Goal: Information Seeking & Learning: Learn about a topic

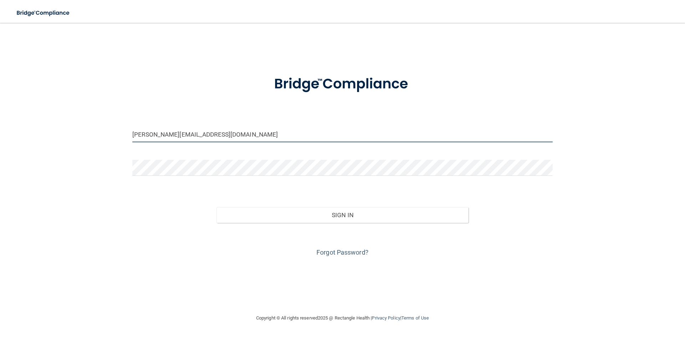
click at [242, 137] on input "jennefer@drbarrycorp.com" at bounding box center [342, 134] width 420 height 16
type input "jennefer@drbarrycorp.c"
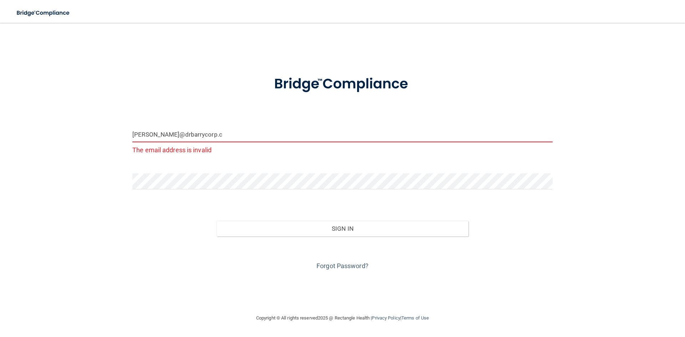
drag, startPoint x: 199, startPoint y: 135, endPoint x: 90, endPoint y: 133, distance: 109.6
click at [90, 133] on div "jennefer@drbarrycorp.c The email address is invalid Invalid email/password. You…" at bounding box center [342, 168] width 657 height 277
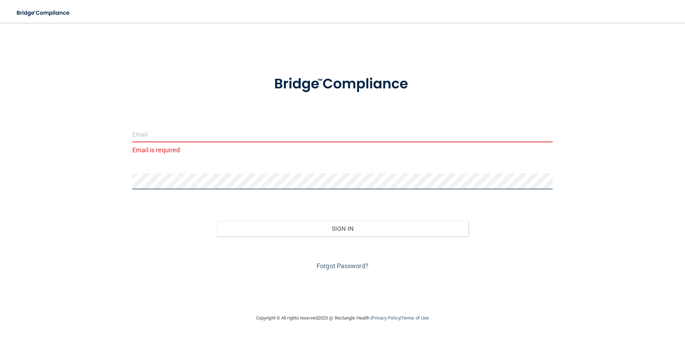
click at [115, 186] on div "Email is required Invalid email/password. You don't have permission to access t…" at bounding box center [342, 168] width 657 height 277
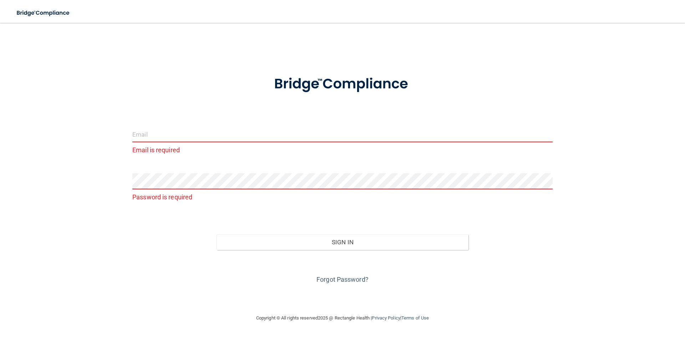
click at [150, 138] on input "email" at bounding box center [342, 134] width 420 height 16
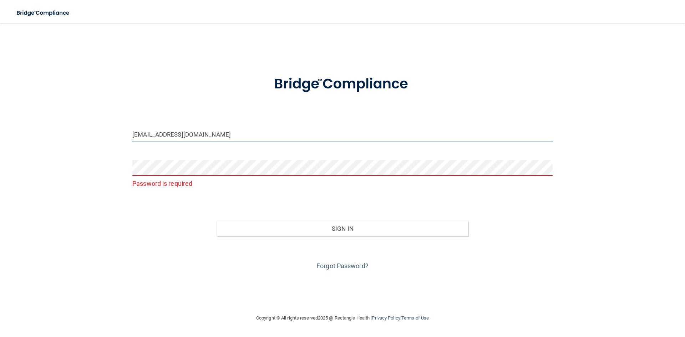
type input "[EMAIL_ADDRESS][DOMAIN_NAME]"
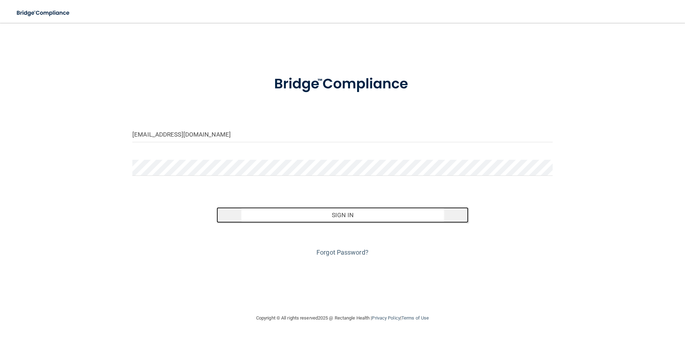
click at [380, 216] on button "Sign In" at bounding box center [343, 215] width 252 height 16
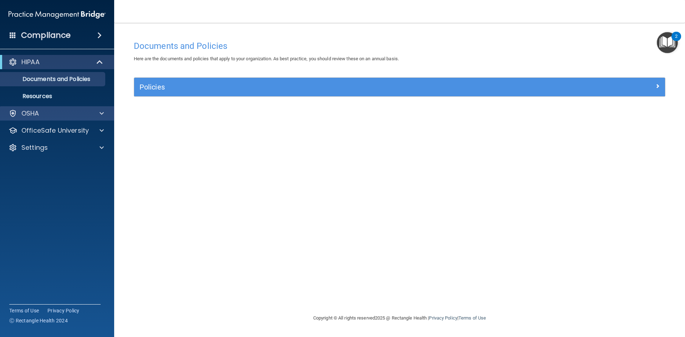
click at [78, 118] on div "OSHA" at bounding box center [57, 113] width 115 height 14
click at [106, 114] on div at bounding box center [101, 113] width 18 height 9
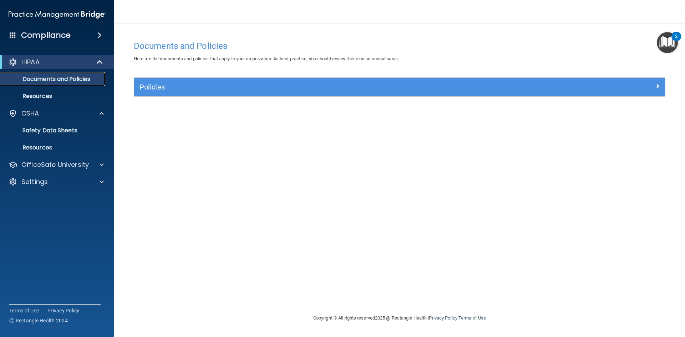
click at [66, 85] on link "Documents and Policies" at bounding box center [49, 79] width 112 height 14
click at [65, 81] on p "Documents and Policies" at bounding box center [53, 79] width 97 height 7
click at [47, 96] on p "Resources" at bounding box center [53, 96] width 97 height 7
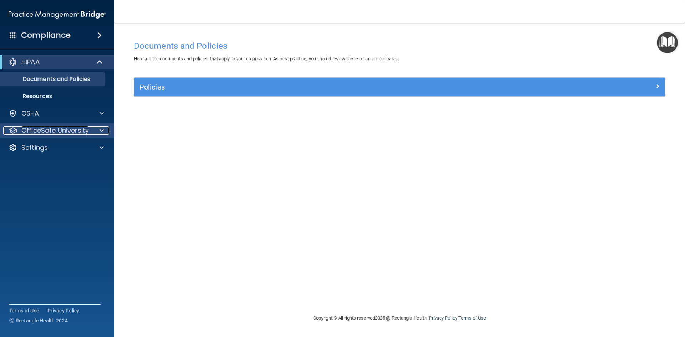
click at [64, 133] on p "OfficeSafe University" at bounding box center [54, 130] width 67 height 9
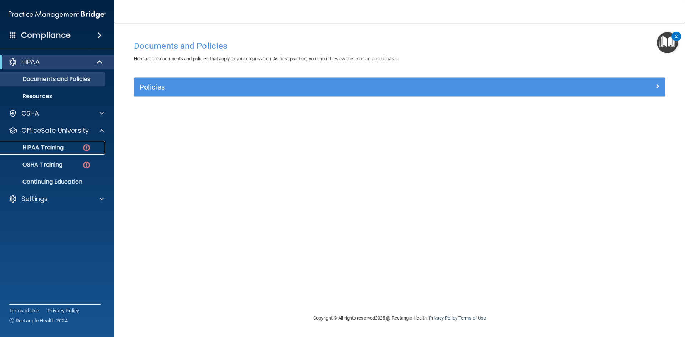
click at [67, 148] on div "HIPAA Training" at bounding box center [53, 147] width 97 height 7
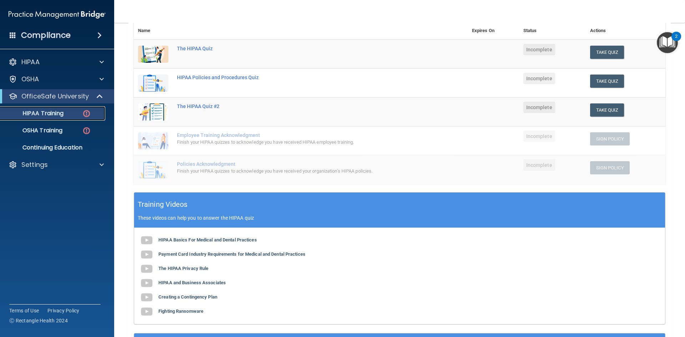
scroll to position [143, 0]
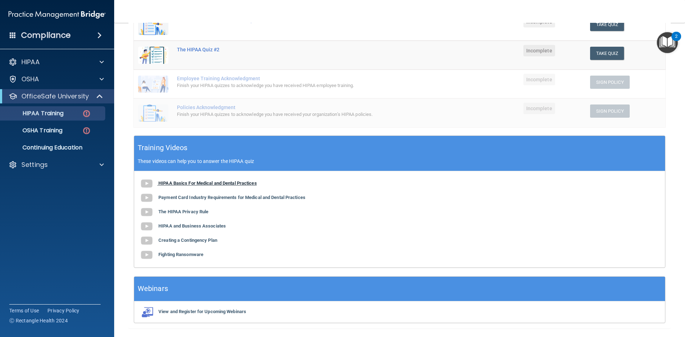
click at [181, 182] on b "HIPAA Basics For Medical and Dental Practices" at bounding box center [207, 183] width 98 height 5
click at [219, 198] on b "Payment Card Industry Requirements for Medical and Dental Practices" at bounding box center [231, 197] width 147 height 5
click at [201, 210] on b "The HIPAA Privacy Rule" at bounding box center [183, 211] width 50 height 5
click at [212, 224] on b "HIPAA and Business Associates" at bounding box center [191, 225] width 67 height 5
click at [208, 239] on b "Creating a Contingency Plan" at bounding box center [187, 240] width 59 height 5
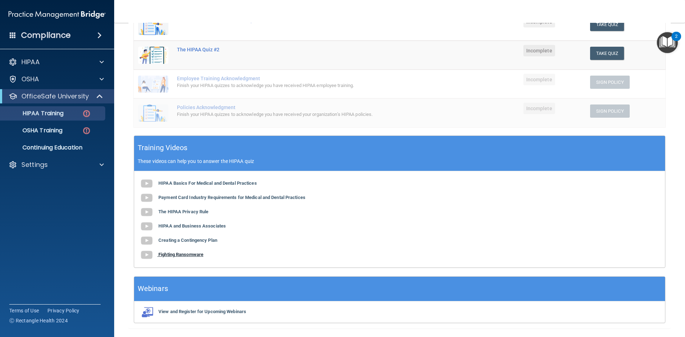
click at [193, 254] on b "Fighting Ransomware" at bounding box center [180, 254] width 45 height 5
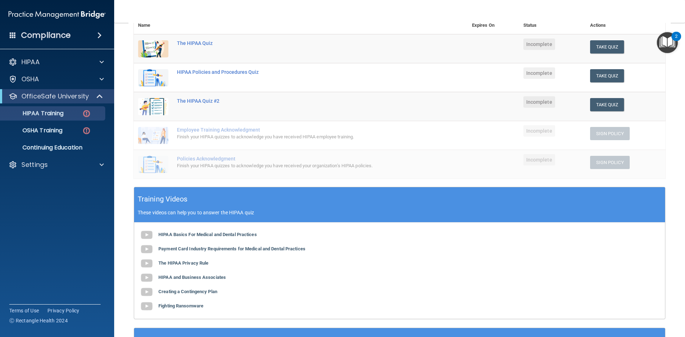
scroll to position [56, 0]
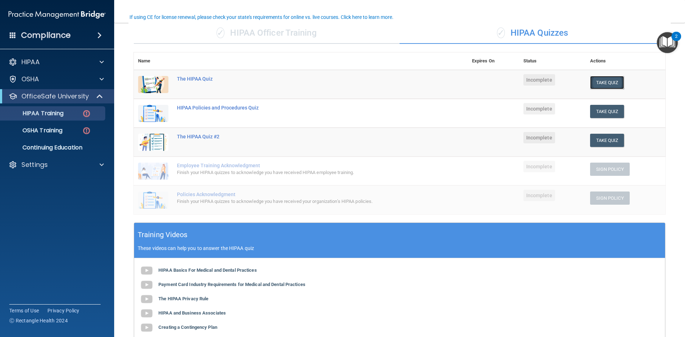
click at [612, 81] on button "Take Quiz" at bounding box center [607, 82] width 34 height 13
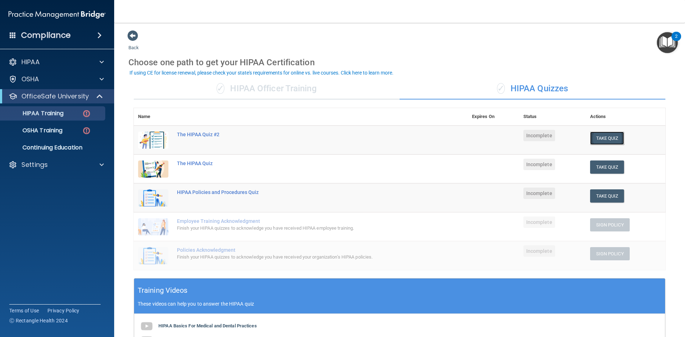
click at [605, 139] on button "Take Quiz" at bounding box center [607, 138] width 34 height 13
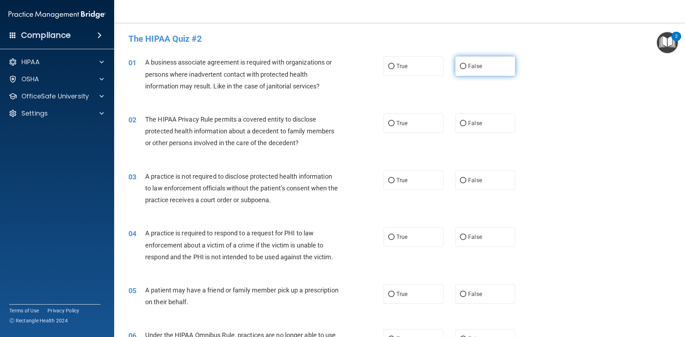
click at [476, 73] on label "False" at bounding box center [485, 66] width 60 height 20
click at [466, 69] on input "False" at bounding box center [463, 66] width 6 height 5
radio input "true"
click at [419, 133] on label "True" at bounding box center [414, 123] width 60 height 20
click at [395, 126] on input "True" at bounding box center [391, 123] width 6 height 5
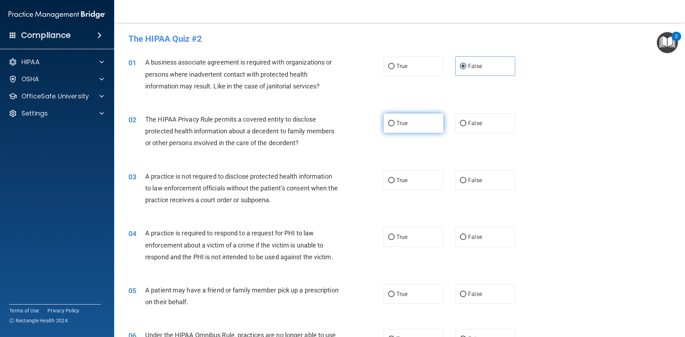
radio input "true"
click at [473, 123] on span "False" at bounding box center [475, 123] width 14 height 7
click at [466, 123] on input "False" at bounding box center [463, 123] width 6 height 5
radio input "true"
click at [424, 135] on div "02 The HIPAA Privacy Rule permits a covered entity to disclose protected health…" at bounding box center [399, 133] width 553 height 57
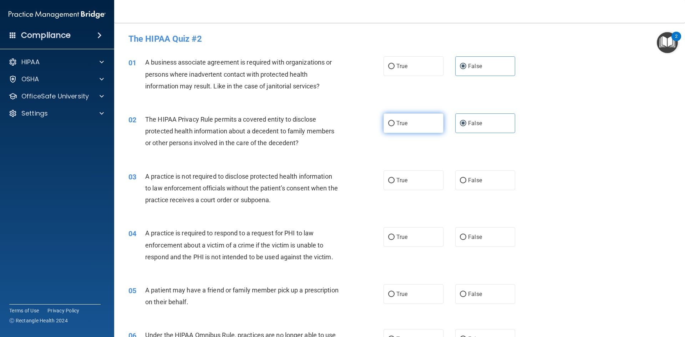
click at [413, 127] on label "True" at bounding box center [414, 123] width 60 height 20
click at [395, 126] on input "True" at bounding box center [391, 123] width 6 height 5
radio input "true"
radio input "false"
click at [486, 182] on label "False" at bounding box center [485, 181] width 60 height 20
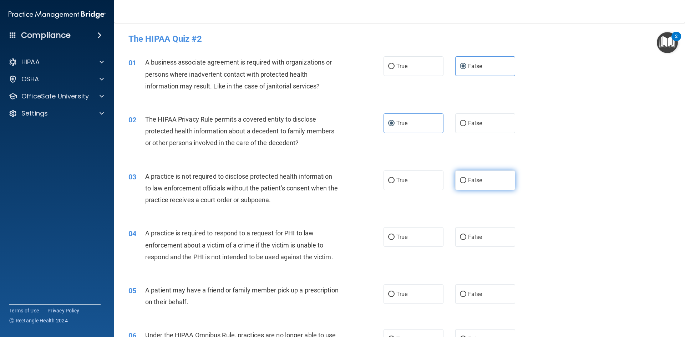
click at [466, 182] on input "False" at bounding box center [463, 180] width 6 height 5
radio input "true"
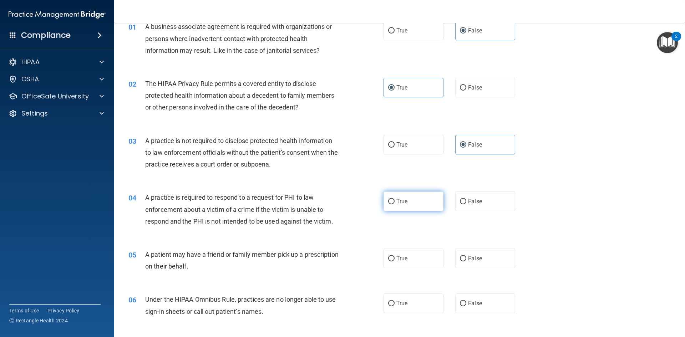
click at [417, 206] on label "True" at bounding box center [414, 202] width 60 height 20
click at [395, 204] on input "True" at bounding box center [391, 201] width 6 height 5
radio input "true"
click at [421, 255] on label "True" at bounding box center [414, 259] width 60 height 20
click at [395, 256] on input "True" at bounding box center [391, 258] width 6 height 5
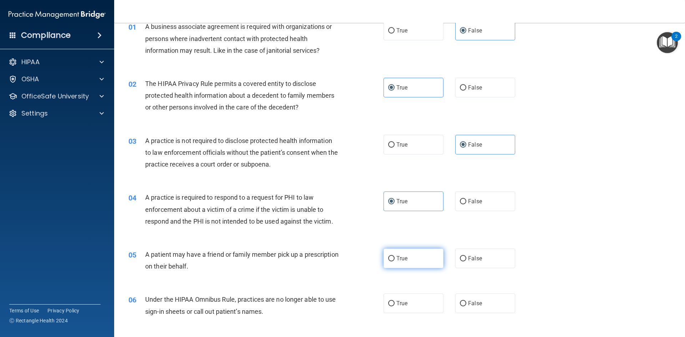
radio input "true"
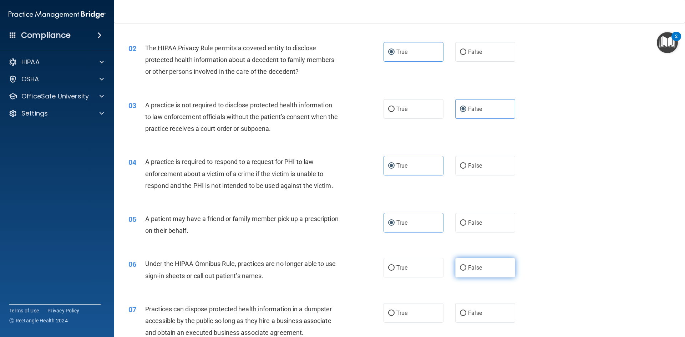
click at [479, 264] on label "False" at bounding box center [485, 268] width 60 height 20
click at [466, 265] on input "False" at bounding box center [463, 267] width 6 height 5
radio input "true"
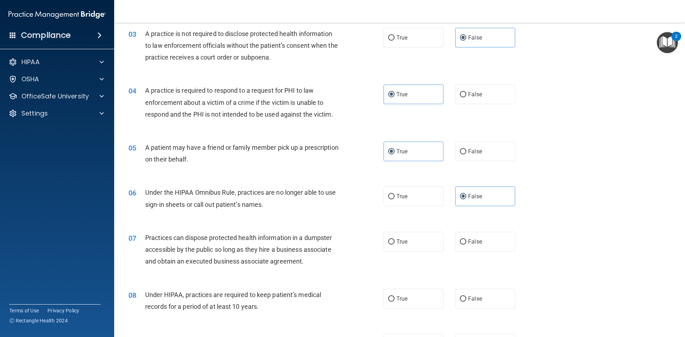
scroll to position [178, 0]
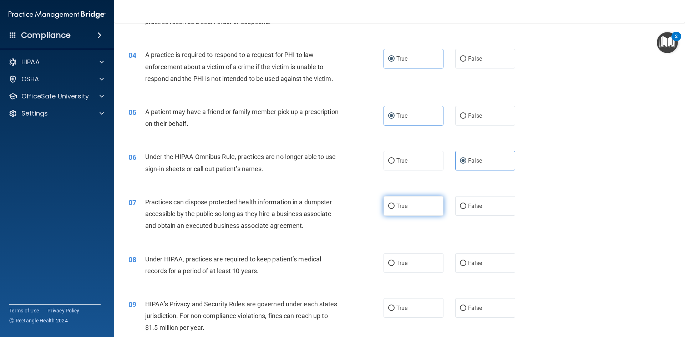
click at [402, 206] on span "True" at bounding box center [401, 206] width 11 height 7
click at [395, 206] on input "True" at bounding box center [391, 206] width 6 height 5
radio input "true"
click at [494, 207] on label "False" at bounding box center [485, 206] width 60 height 20
click at [466, 207] on input "False" at bounding box center [463, 206] width 6 height 5
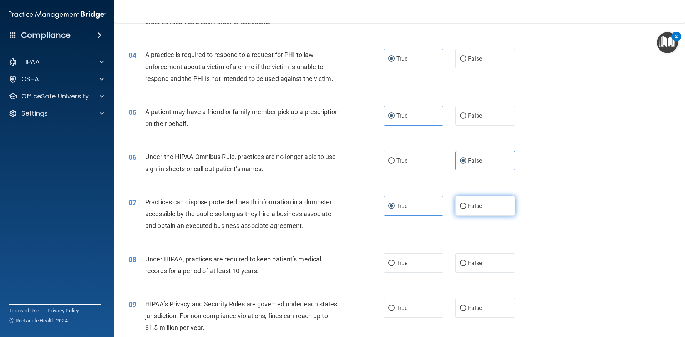
radio input "true"
radio input "false"
click at [501, 265] on label "False" at bounding box center [485, 263] width 60 height 20
click at [466, 265] on input "False" at bounding box center [463, 263] width 6 height 5
radio input "true"
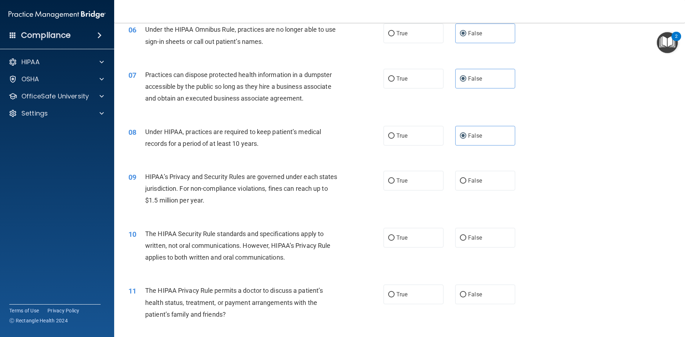
scroll to position [321, 0]
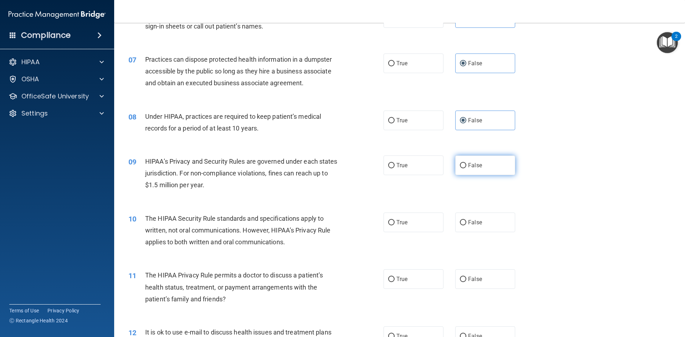
click at [479, 166] on label "False" at bounding box center [485, 166] width 60 height 20
click at [466, 166] on input "False" at bounding box center [463, 165] width 6 height 5
radio input "true"
click at [422, 227] on label "True" at bounding box center [414, 223] width 60 height 20
click at [395, 226] on input "True" at bounding box center [391, 222] width 6 height 5
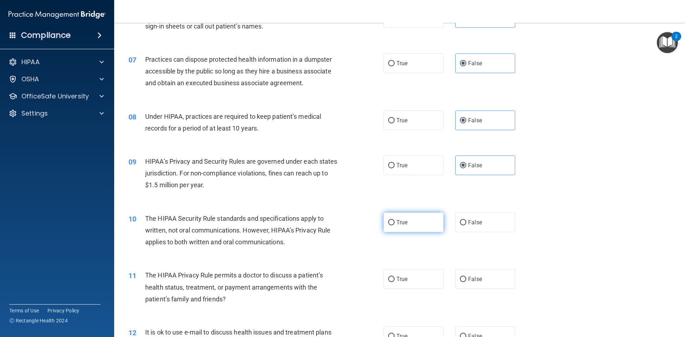
radio input "true"
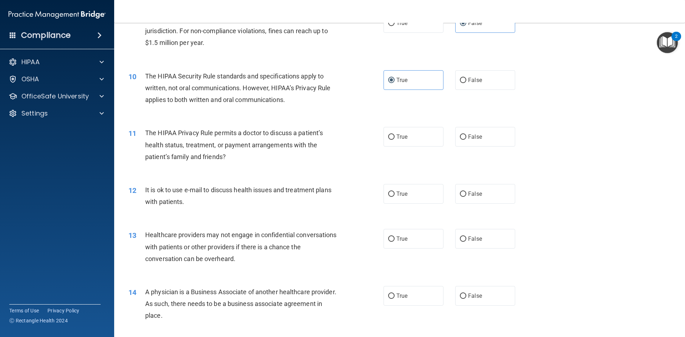
scroll to position [464, 0]
click at [411, 141] on label "True" at bounding box center [414, 137] width 60 height 20
click at [395, 140] on input "True" at bounding box center [391, 136] width 6 height 5
radio input "true"
click at [414, 199] on label "True" at bounding box center [414, 194] width 60 height 20
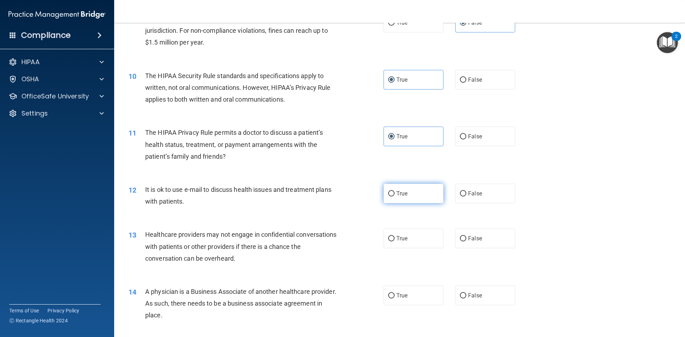
click at [395, 197] on input "True" at bounding box center [391, 193] width 6 height 5
radio input "true"
drag, startPoint x: 480, startPoint y: 242, endPoint x: 487, endPoint y: 263, distance: 22.7
click at [480, 241] on label "False" at bounding box center [485, 239] width 60 height 20
click at [466, 241] on input "False" at bounding box center [463, 238] width 6 height 5
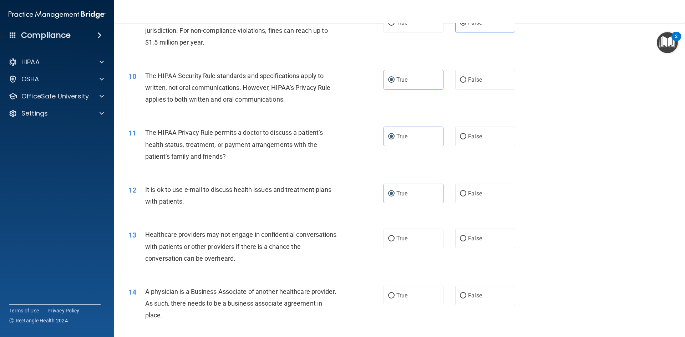
radio input "true"
click at [494, 289] on label "False" at bounding box center [485, 296] width 60 height 20
click at [466, 293] on input "False" at bounding box center [463, 295] width 6 height 5
radio input "true"
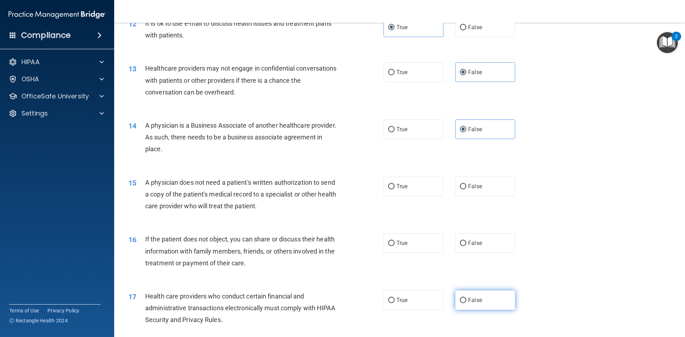
scroll to position [642, 0]
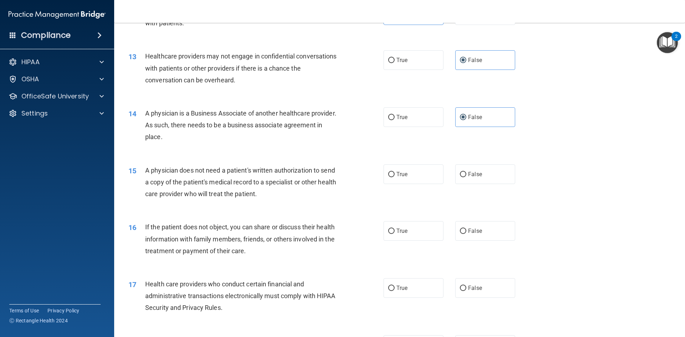
click at [414, 184] on div "15 A physician does not need a patient's written authorization to send a copy o…" at bounding box center [399, 184] width 553 height 57
drag, startPoint x: 418, startPoint y: 179, endPoint x: 418, endPoint y: 199, distance: 20.3
click at [418, 180] on label "True" at bounding box center [414, 174] width 60 height 20
click at [395, 177] on input "True" at bounding box center [391, 174] width 6 height 5
radio input "true"
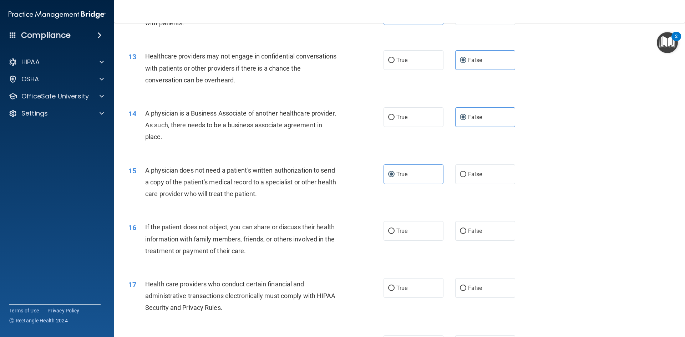
drag, startPoint x: 416, startPoint y: 238, endPoint x: 422, endPoint y: 243, distance: 6.9
click at [416, 237] on label "True" at bounding box center [414, 231] width 60 height 20
click at [395, 234] on input "True" at bounding box center [391, 231] width 6 height 5
radio input "true"
click at [423, 297] on label "True" at bounding box center [414, 288] width 60 height 20
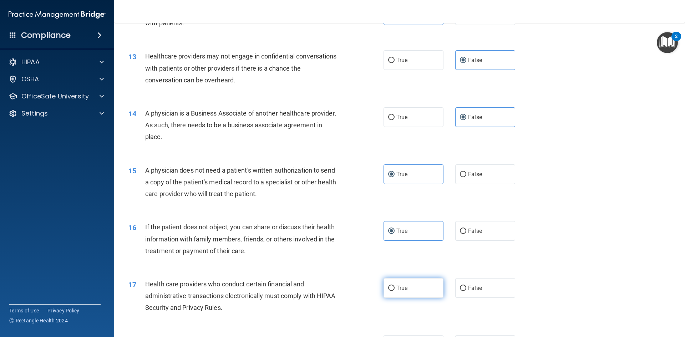
click at [395, 291] on input "True" at bounding box center [391, 288] width 6 height 5
radio input "true"
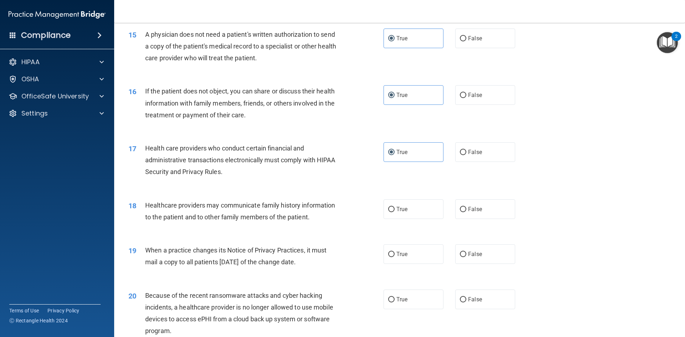
scroll to position [785, 0]
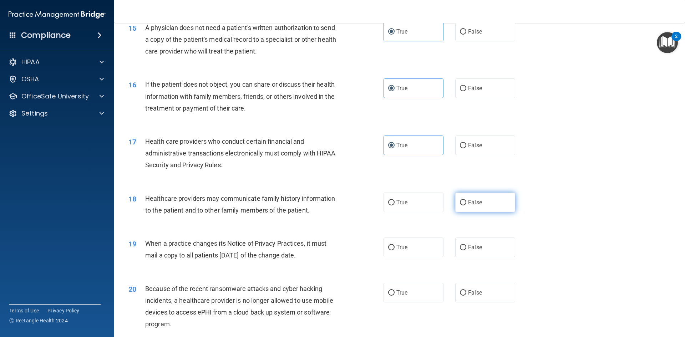
click at [490, 205] on label "False" at bounding box center [485, 203] width 60 height 20
click at [466, 205] on input "False" at bounding box center [463, 202] width 6 height 5
radio input "true"
click at [499, 258] on div "19 When a practice changes its Notice of Privacy Practices, it must mail a copy…" at bounding box center [399, 251] width 553 height 45
click at [485, 259] on div "19 When a practice changes its Notice of Privacy Practices, it must mail a copy…" at bounding box center [399, 251] width 553 height 45
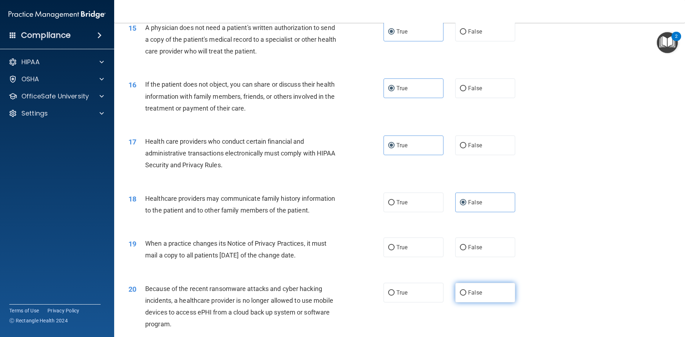
drag, startPoint x: 482, startPoint y: 243, endPoint x: 486, endPoint y: 286, distance: 43.7
click at [482, 245] on label "False" at bounding box center [485, 248] width 60 height 20
click at [466, 245] on input "False" at bounding box center [463, 247] width 6 height 5
radio input "true"
click at [488, 294] on label "False" at bounding box center [485, 293] width 60 height 20
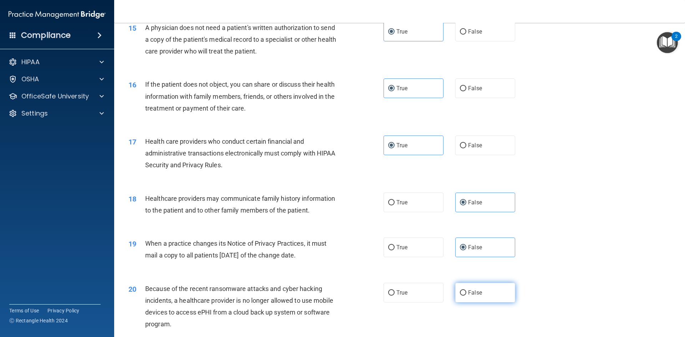
click at [466, 294] on input "False" at bounding box center [463, 292] width 6 height 5
radio input "true"
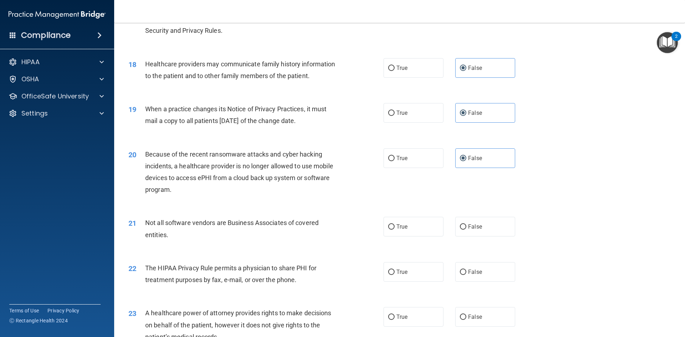
scroll to position [928, 0]
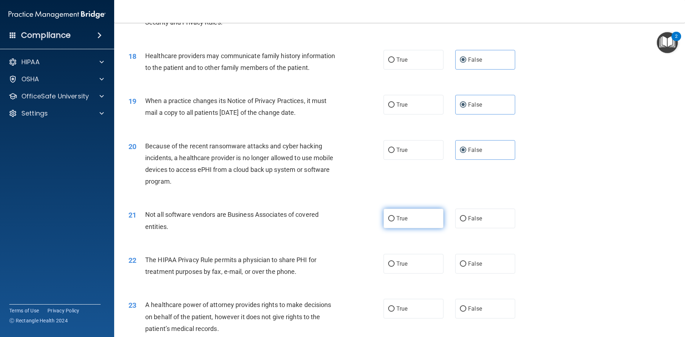
click at [411, 215] on label "True" at bounding box center [414, 219] width 60 height 20
click at [395, 216] on input "True" at bounding box center [391, 218] width 6 height 5
radio input "true"
click at [409, 259] on label "True" at bounding box center [414, 264] width 60 height 20
click at [395, 262] on input "True" at bounding box center [391, 264] width 6 height 5
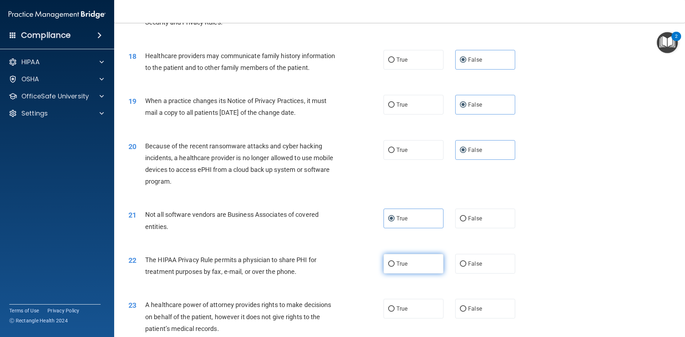
radio input "true"
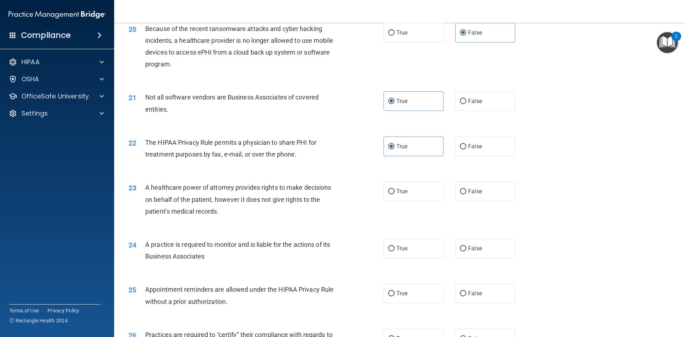
scroll to position [1070, 0]
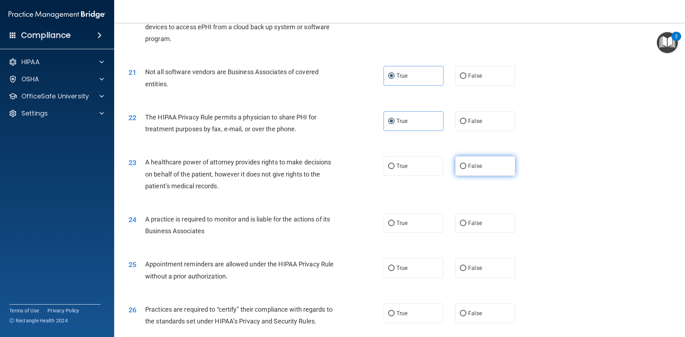
click at [478, 169] on span "False" at bounding box center [475, 166] width 14 height 7
click at [466, 169] on input "False" at bounding box center [463, 166] width 6 height 5
radio input "true"
click at [492, 223] on label "False" at bounding box center [485, 223] width 60 height 20
click at [466, 223] on input "False" at bounding box center [463, 223] width 6 height 5
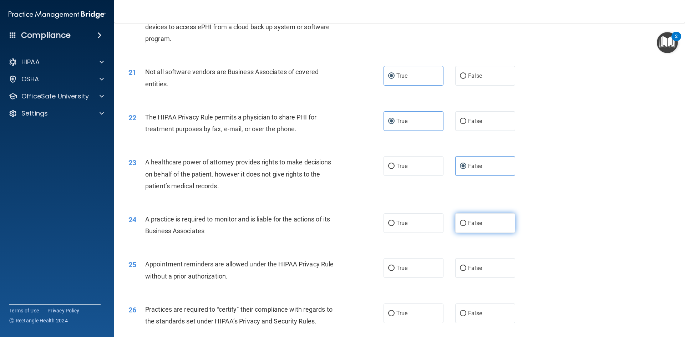
radio input "true"
click at [396, 265] on span "True" at bounding box center [401, 268] width 11 height 7
click at [395, 266] on input "True" at bounding box center [391, 268] width 6 height 5
radio input "true"
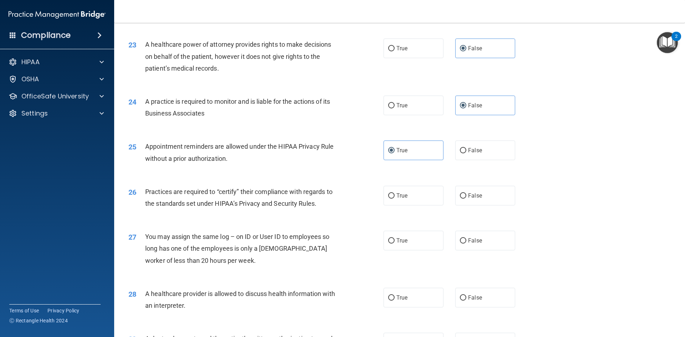
scroll to position [1213, 0]
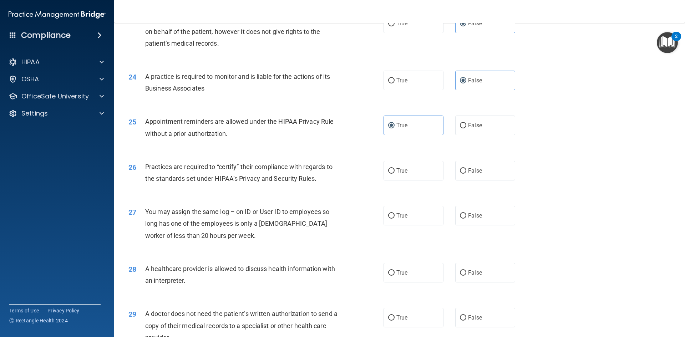
drag, startPoint x: 477, startPoint y: 174, endPoint x: 478, endPoint y: 183, distance: 9.0
click at [477, 175] on label "False" at bounding box center [485, 171] width 60 height 20
click at [486, 214] on label "False" at bounding box center [485, 216] width 60 height 20
click at [466, 214] on input "False" at bounding box center [463, 215] width 6 height 5
radio input "true"
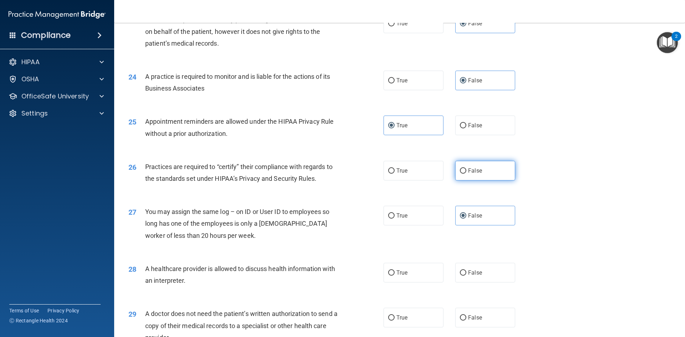
click at [483, 169] on label "False" at bounding box center [485, 171] width 60 height 20
click at [466, 169] on input "False" at bounding box center [463, 170] width 6 height 5
radio input "true"
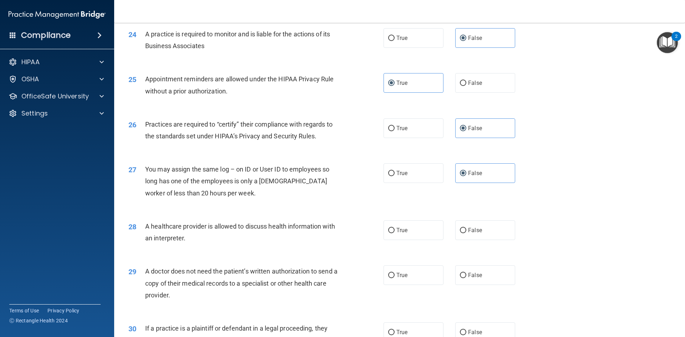
scroll to position [1320, 0]
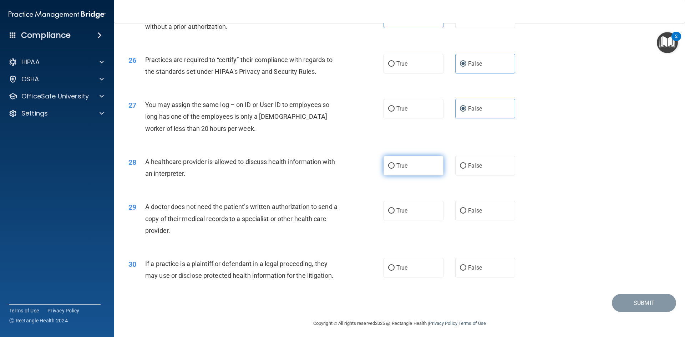
click at [393, 165] on label "True" at bounding box center [414, 166] width 60 height 20
click at [393, 165] on input "True" at bounding box center [391, 165] width 6 height 5
radio input "true"
click at [407, 212] on label "True" at bounding box center [414, 211] width 60 height 20
click at [395, 212] on input "True" at bounding box center [391, 210] width 6 height 5
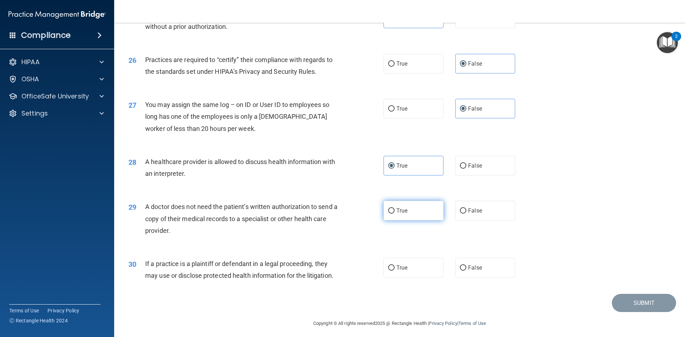
radio input "true"
click at [411, 271] on label "True" at bounding box center [414, 268] width 60 height 20
click at [395, 271] on input "True" at bounding box center [391, 267] width 6 height 5
radio input "true"
click at [624, 302] on button "Submit" at bounding box center [644, 303] width 64 height 18
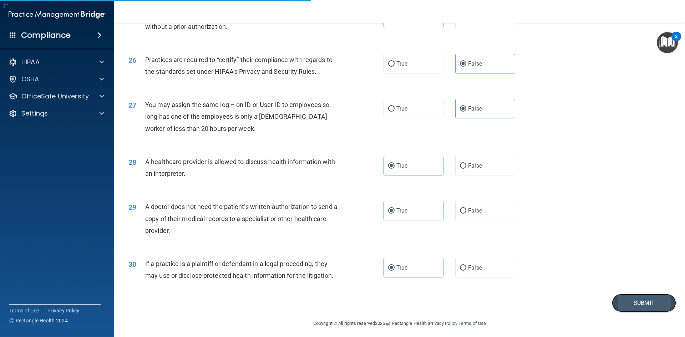
click at [650, 299] on button "Submit" at bounding box center [644, 303] width 64 height 18
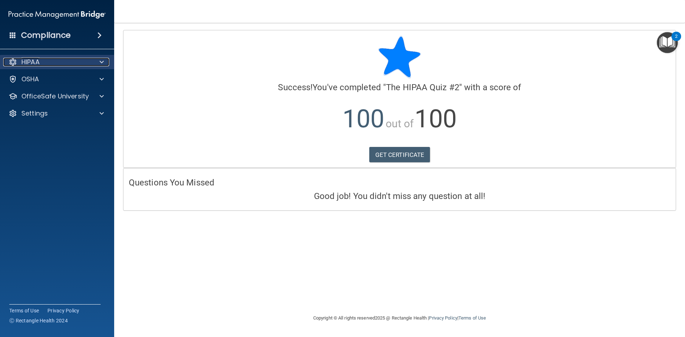
click at [43, 61] on div "HIPAA" at bounding box center [47, 62] width 88 height 9
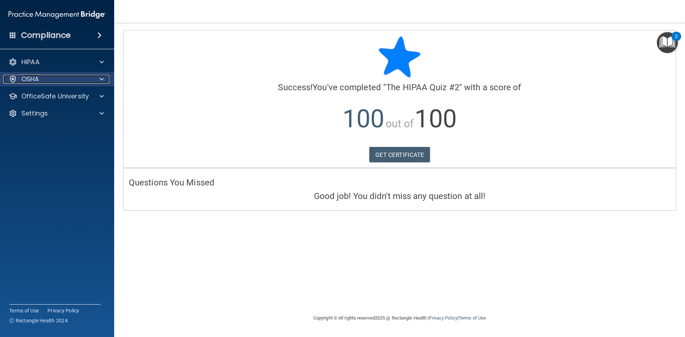
click at [100, 77] on span at bounding box center [102, 79] width 4 height 9
click at [25, 74] on div "OSHA" at bounding box center [57, 79] width 115 height 14
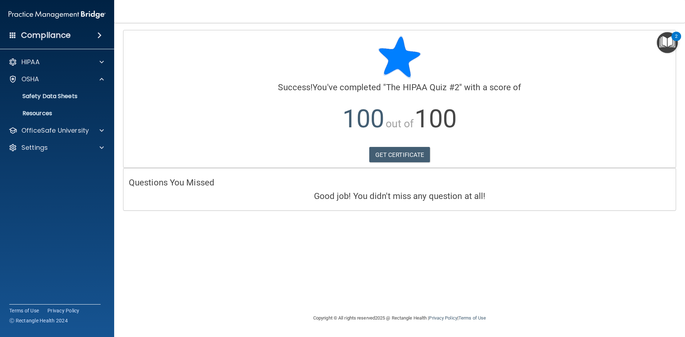
click at [41, 36] on h4 "Compliance" at bounding box center [46, 35] width 50 height 10
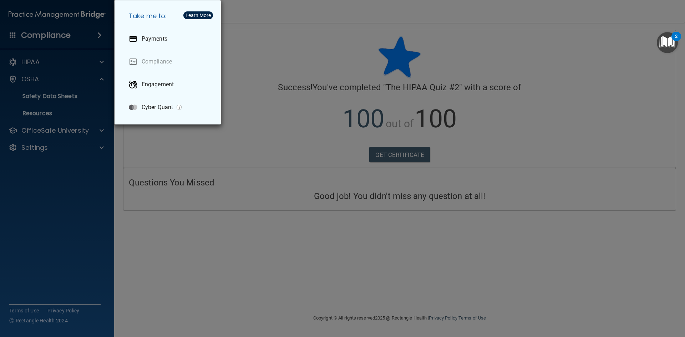
click at [41, 36] on div "Take me to: Payments Compliance Engagement Cyber Quant" at bounding box center [342, 168] width 685 height 337
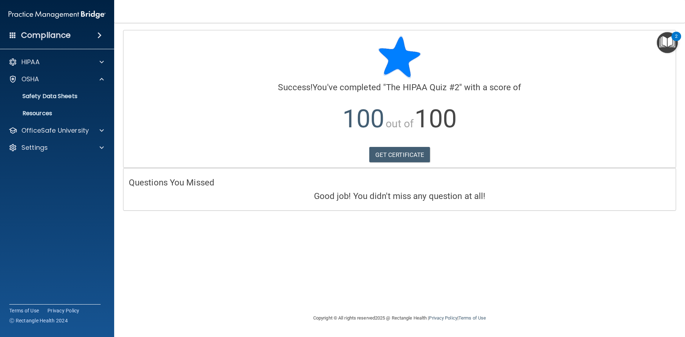
click at [520, 249] on div "Calculating your score.... Success! You've completed " The HIPAA Quiz #2 " with…" at bounding box center [399, 168] width 542 height 277
click at [419, 156] on link "GET CERTIFICATE" at bounding box center [399, 155] width 61 height 16
click at [31, 12] on img at bounding box center [57, 14] width 97 height 14
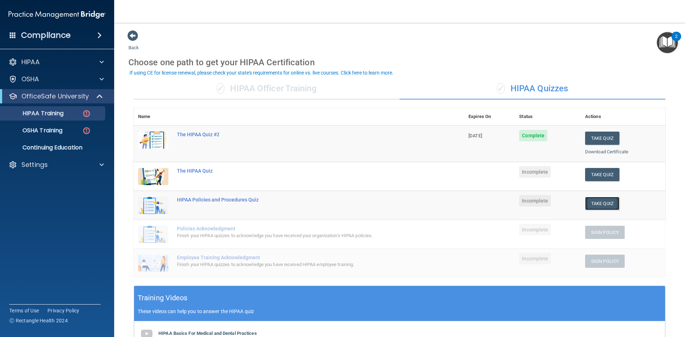
click at [597, 203] on button "Take Quiz" at bounding box center [602, 203] width 34 height 13
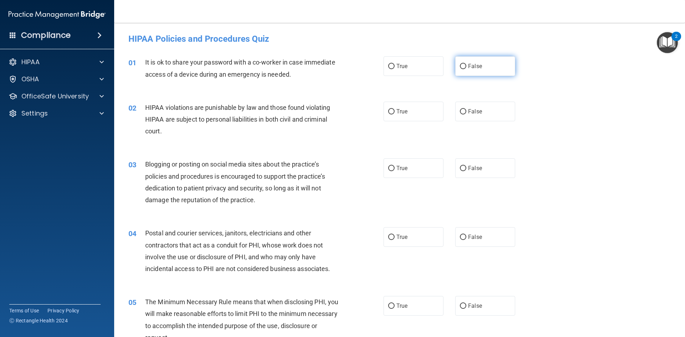
click at [464, 65] on label "False" at bounding box center [485, 66] width 60 height 20
click at [464, 65] on input "False" at bounding box center [463, 66] width 6 height 5
radio input "true"
click at [396, 116] on label "True" at bounding box center [414, 112] width 60 height 20
click at [395, 115] on input "True" at bounding box center [391, 111] width 6 height 5
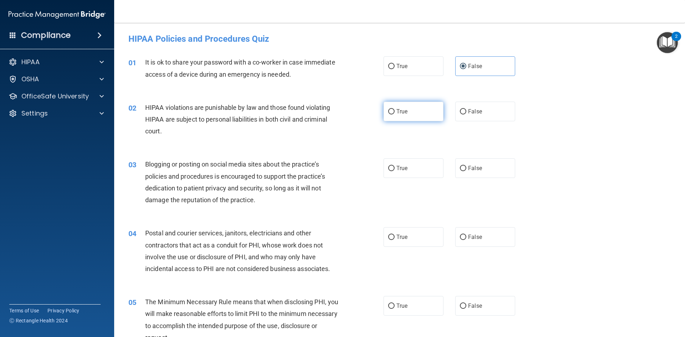
radio input "true"
click at [490, 175] on label "False" at bounding box center [485, 168] width 60 height 20
click at [466, 171] on input "False" at bounding box center [463, 168] width 6 height 5
radio input "true"
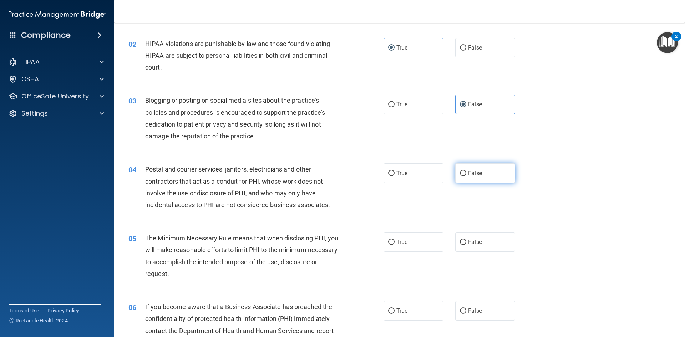
scroll to position [71, 0]
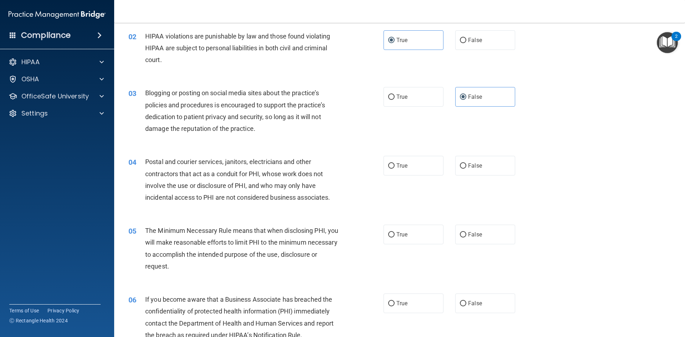
drag, startPoint x: 433, startPoint y: 169, endPoint x: 434, endPoint y: 184, distance: 15.7
click at [433, 168] on label "True" at bounding box center [414, 166] width 60 height 20
click at [395, 168] on input "True" at bounding box center [391, 165] width 6 height 5
radio input "true"
click at [427, 245] on div "05 The Minimum Necessary Rule means that when disclosing PHI, you will make rea…" at bounding box center [399, 250] width 553 height 69
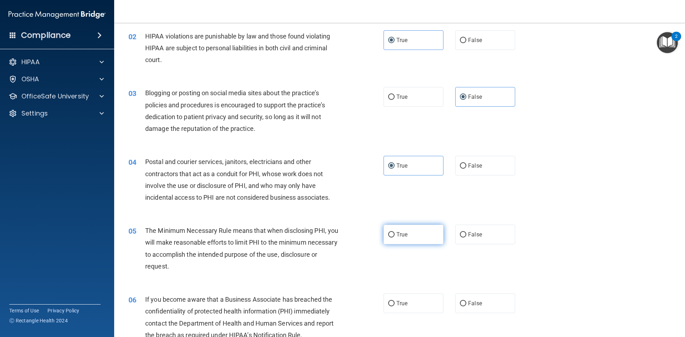
click at [423, 234] on label "True" at bounding box center [414, 235] width 60 height 20
click at [395, 234] on input "True" at bounding box center [391, 234] width 6 height 5
radio input "true"
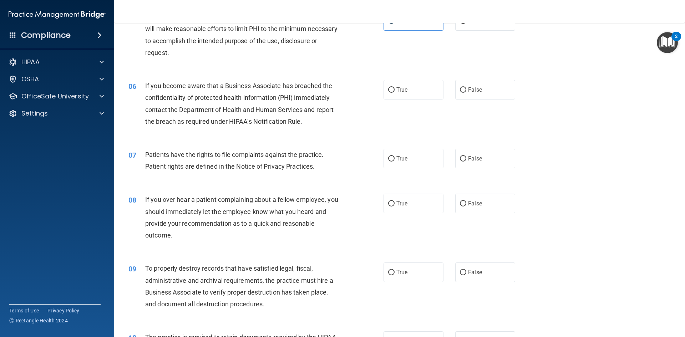
scroll to position [285, 0]
click at [480, 93] on label "False" at bounding box center [485, 90] width 60 height 20
click at [466, 92] on input "False" at bounding box center [463, 89] width 6 height 5
radio input "true"
click at [410, 166] on label "True" at bounding box center [414, 158] width 60 height 20
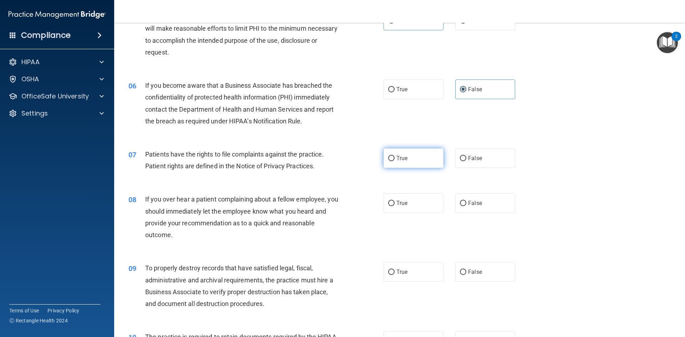
click at [395, 161] on input "True" at bounding box center [391, 158] width 6 height 5
radio input "true"
drag, startPoint x: 476, startPoint y: 206, endPoint x: 480, endPoint y: 217, distance: 12.4
click at [478, 210] on label "False" at bounding box center [485, 203] width 60 height 20
click at [491, 275] on label "False" at bounding box center [485, 272] width 60 height 20
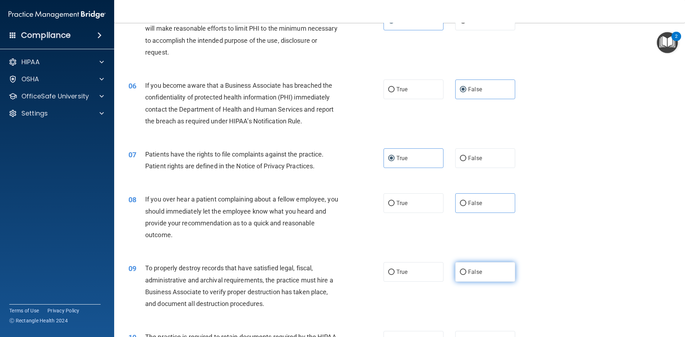
click at [466, 275] on input "False" at bounding box center [463, 272] width 6 height 5
radio input "true"
click at [473, 202] on span "False" at bounding box center [475, 203] width 14 height 7
click at [466, 202] on input "False" at bounding box center [463, 203] width 6 height 5
radio input "true"
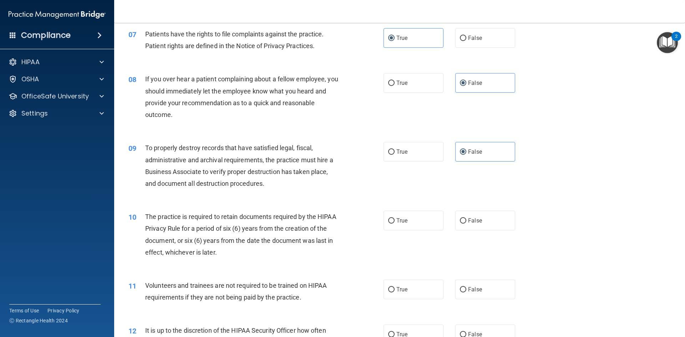
scroll to position [428, 0]
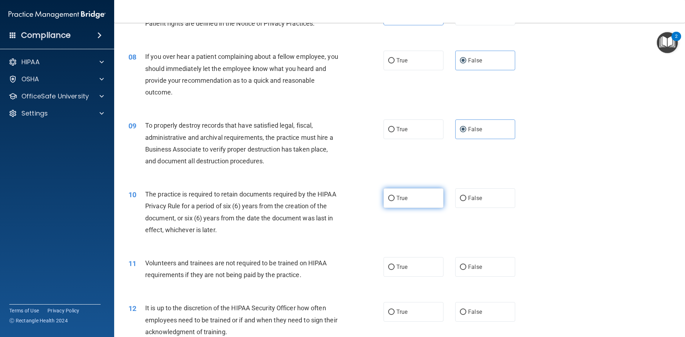
click at [385, 197] on label "True" at bounding box center [414, 198] width 60 height 20
click at [388, 197] on input "True" at bounding box center [391, 198] width 6 height 5
radio input "true"
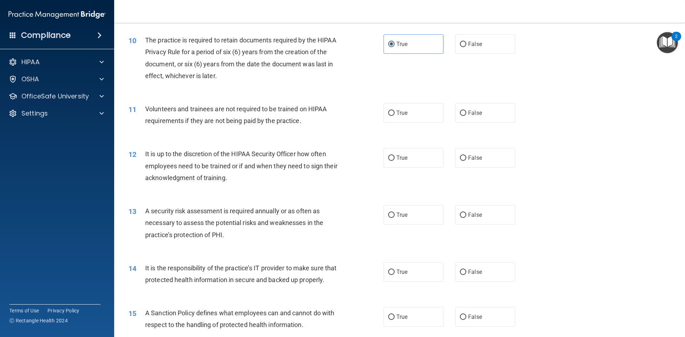
scroll to position [607, 0]
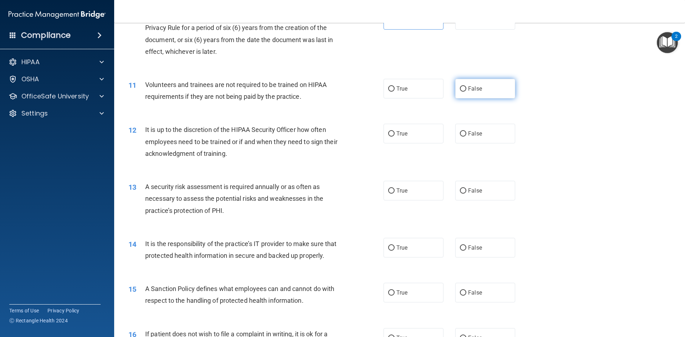
click at [501, 95] on label "False" at bounding box center [485, 89] width 60 height 20
click at [466, 92] on input "False" at bounding box center [463, 88] width 6 height 5
radio input "true"
click at [495, 135] on label "False" at bounding box center [485, 134] width 60 height 20
click at [466, 135] on input "False" at bounding box center [463, 133] width 6 height 5
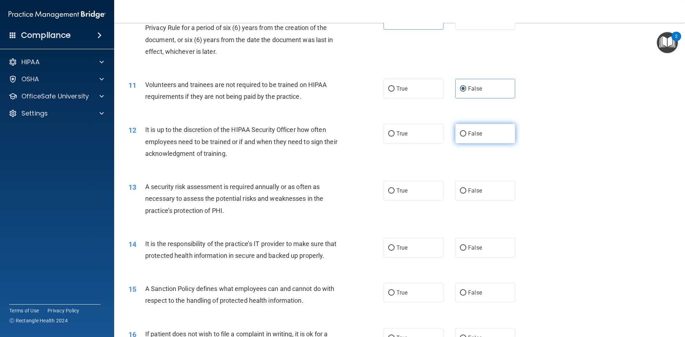
radio input "true"
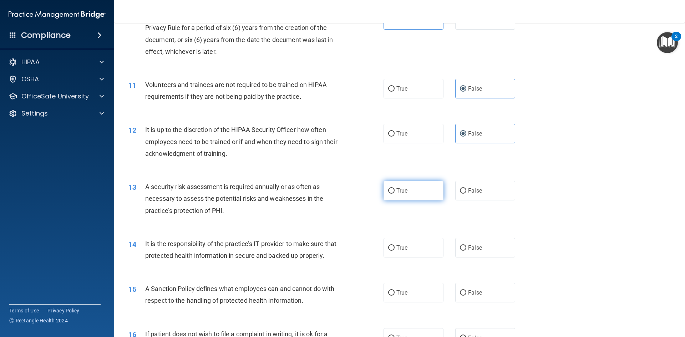
click at [415, 191] on label "True" at bounding box center [414, 191] width 60 height 20
click at [395, 191] on input "True" at bounding box center [391, 190] width 6 height 5
radio input "true"
click at [483, 249] on label "False" at bounding box center [485, 248] width 60 height 20
click at [466, 249] on input "False" at bounding box center [463, 247] width 6 height 5
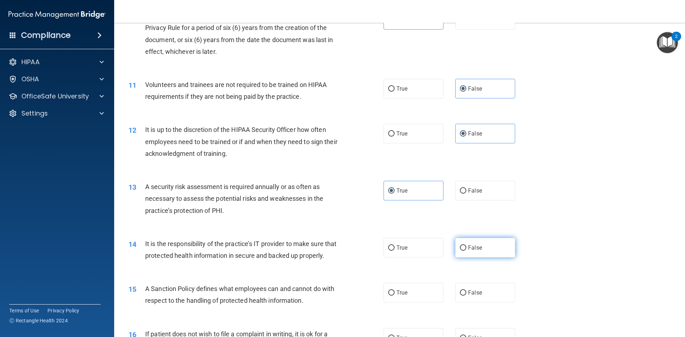
radio input "true"
click at [484, 303] on label "False" at bounding box center [485, 293] width 60 height 20
click at [466, 296] on input "False" at bounding box center [463, 292] width 6 height 5
radio input "true"
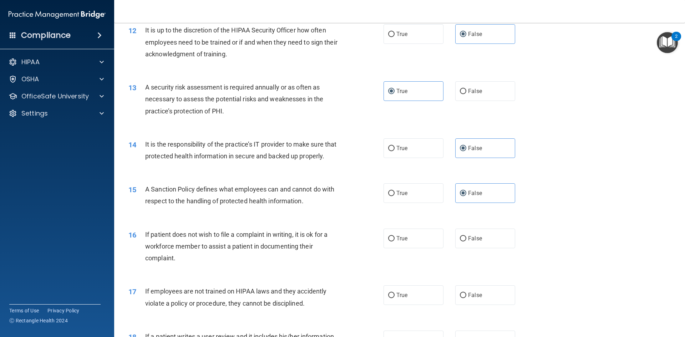
scroll to position [714, 0]
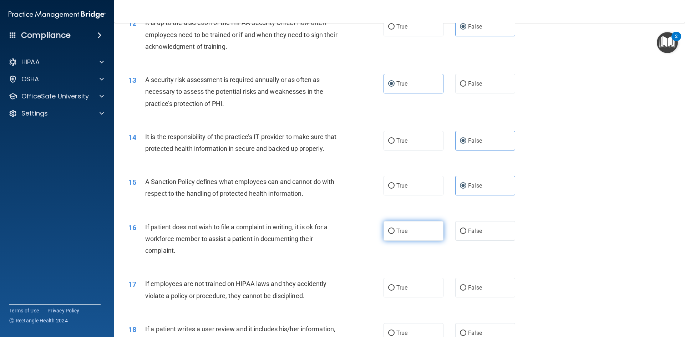
click at [403, 234] on span "True" at bounding box center [401, 231] width 11 height 7
click at [395, 234] on input "True" at bounding box center [391, 231] width 6 height 5
radio input "true"
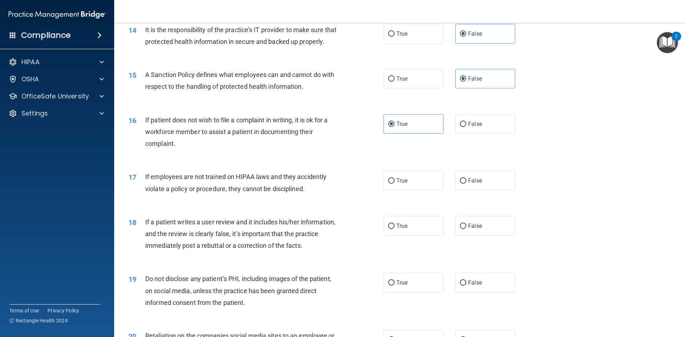
scroll to position [856, 0]
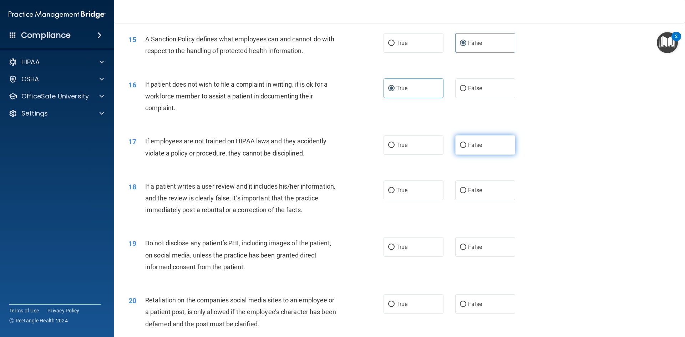
click at [486, 155] on label "False" at bounding box center [485, 145] width 60 height 20
click at [466, 148] on input "False" at bounding box center [463, 145] width 6 height 5
radio input "true"
click at [486, 155] on label "False" at bounding box center [485, 145] width 60 height 20
click at [466, 148] on input "False" at bounding box center [463, 145] width 6 height 5
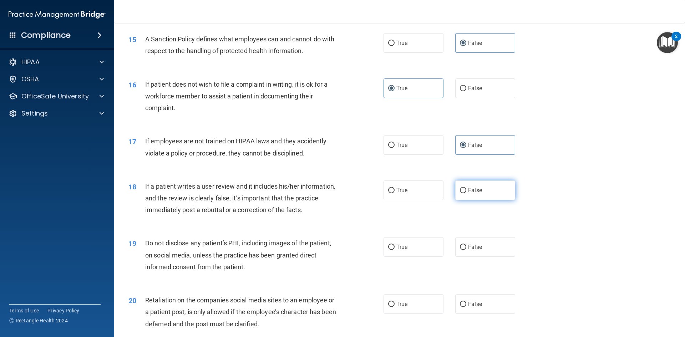
click at [469, 198] on label "False" at bounding box center [485, 191] width 60 height 20
click at [466, 193] on input "False" at bounding box center [463, 190] width 6 height 5
radio input "true"
click at [397, 271] on div "19 Do not disclose any patient’s PHI, including images of the patient, on socia…" at bounding box center [399, 256] width 553 height 57
click at [389, 250] on input "True" at bounding box center [391, 247] width 6 height 5
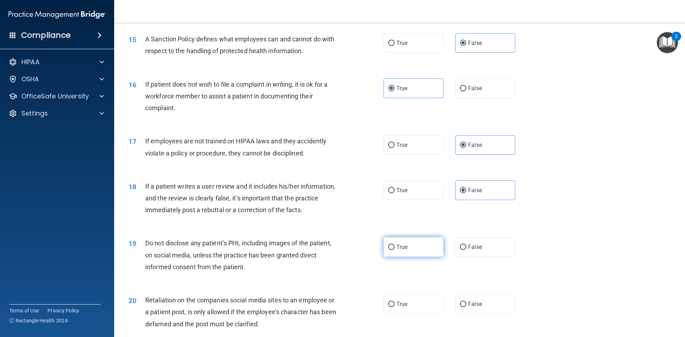
radio input "true"
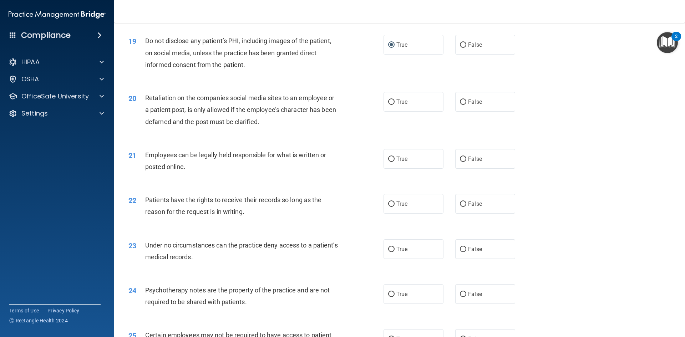
scroll to position [1070, 0]
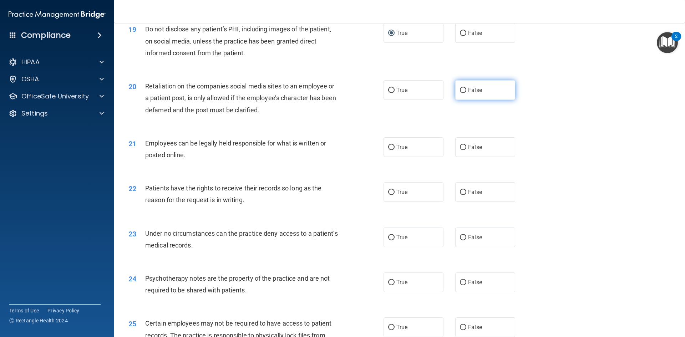
click at [478, 100] on label "False" at bounding box center [485, 90] width 60 height 20
click at [466, 93] on input "False" at bounding box center [463, 90] width 6 height 5
radio input "true"
click at [413, 157] on label "True" at bounding box center [414, 147] width 60 height 20
click at [395, 150] on input "True" at bounding box center [391, 147] width 6 height 5
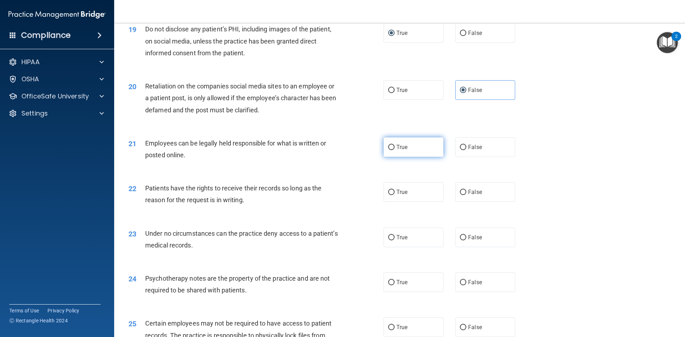
radio input "true"
click at [467, 202] on label "False" at bounding box center [485, 192] width 60 height 20
click at [466, 195] on input "False" at bounding box center [463, 192] width 6 height 5
radio input "true"
click at [478, 241] on span "False" at bounding box center [475, 237] width 14 height 7
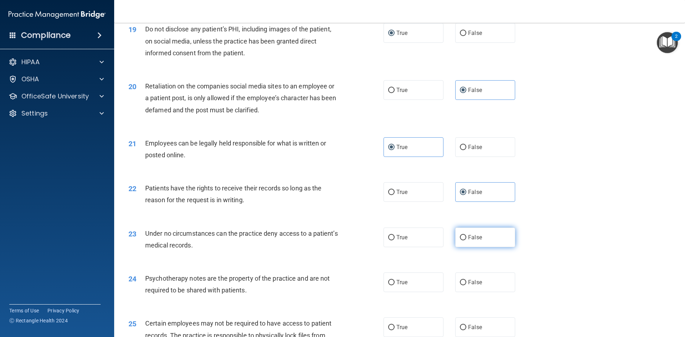
click at [466, 240] on input "False" at bounding box center [463, 237] width 6 height 5
radio input "true"
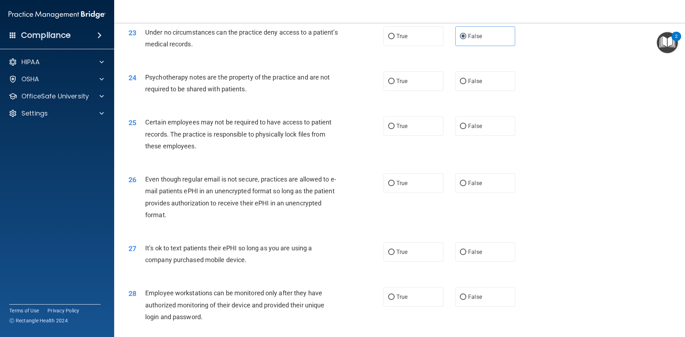
scroll to position [1285, 0]
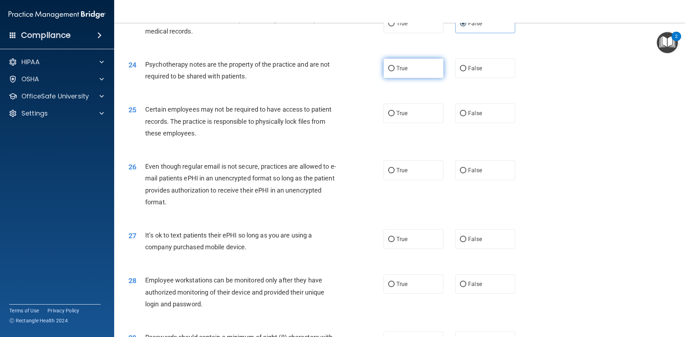
click at [390, 71] on input "True" at bounding box center [391, 68] width 6 height 5
radio input "true"
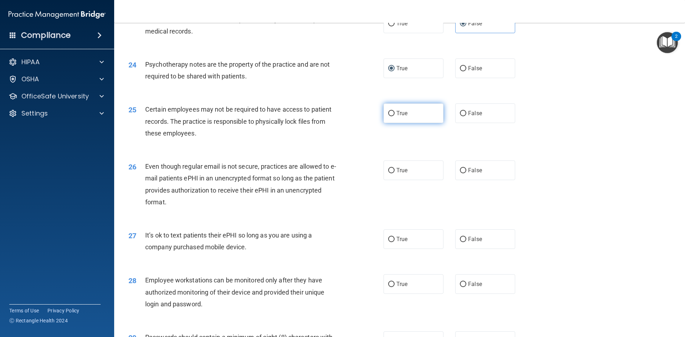
click at [397, 117] on span "True" at bounding box center [401, 113] width 11 height 7
click at [395, 116] on input "True" at bounding box center [391, 113] width 6 height 5
radio input "true"
click at [424, 180] on label "True" at bounding box center [414, 171] width 60 height 20
click at [395, 173] on input "True" at bounding box center [391, 170] width 6 height 5
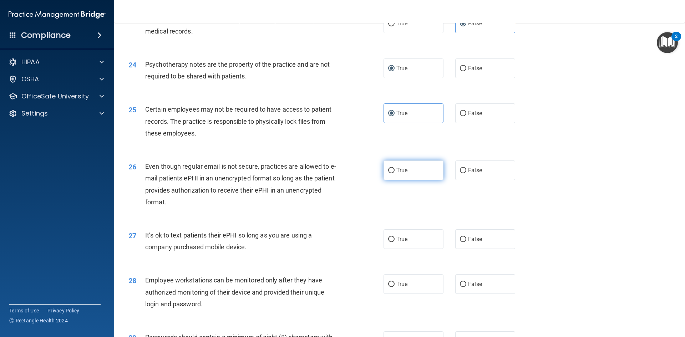
radio input "true"
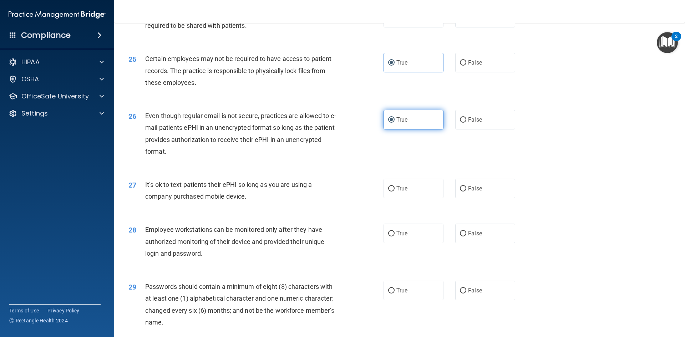
scroll to position [1356, 0]
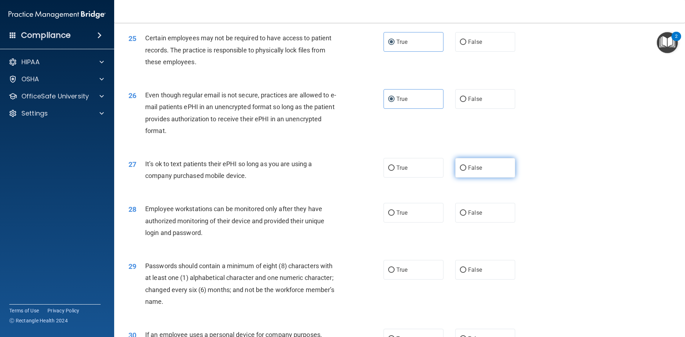
click at [479, 178] on label "False" at bounding box center [485, 168] width 60 height 20
click at [466, 171] on input "False" at bounding box center [463, 168] width 6 height 5
radio input "true"
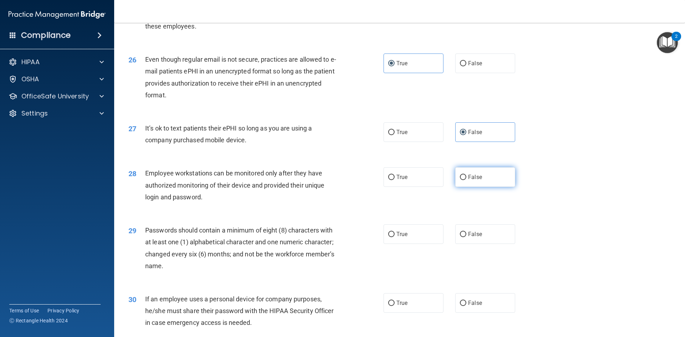
click at [481, 187] on label "False" at bounding box center [485, 177] width 60 height 20
click at [466, 180] on input "False" at bounding box center [463, 177] width 6 height 5
radio input "true"
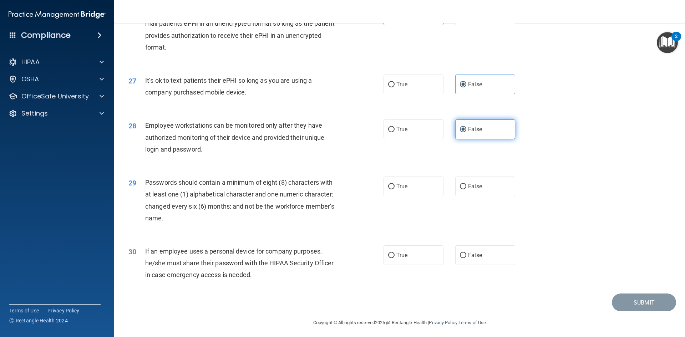
scroll to position [1454, 0]
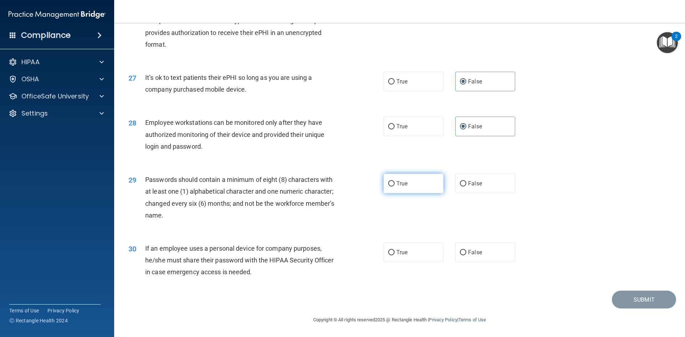
click at [388, 182] on input "True" at bounding box center [391, 183] width 6 height 5
radio input "true"
click at [458, 248] on label "False" at bounding box center [485, 253] width 60 height 20
click at [460, 250] on input "False" at bounding box center [463, 252] width 6 height 5
radio input "true"
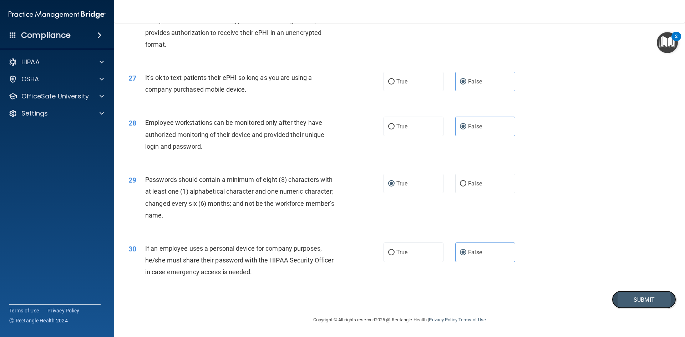
click at [633, 298] on button "Submit" at bounding box center [644, 300] width 64 height 18
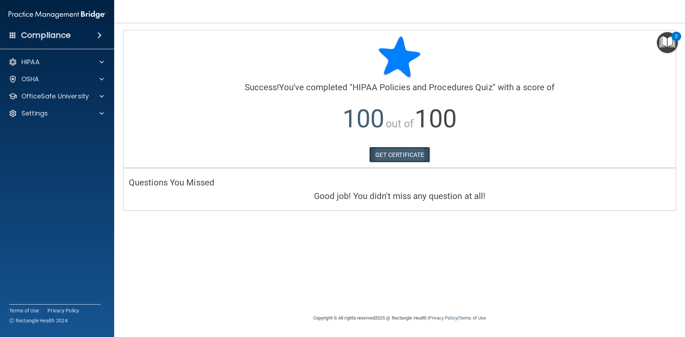
click at [379, 155] on link "GET CERTIFICATE" at bounding box center [399, 155] width 61 height 16
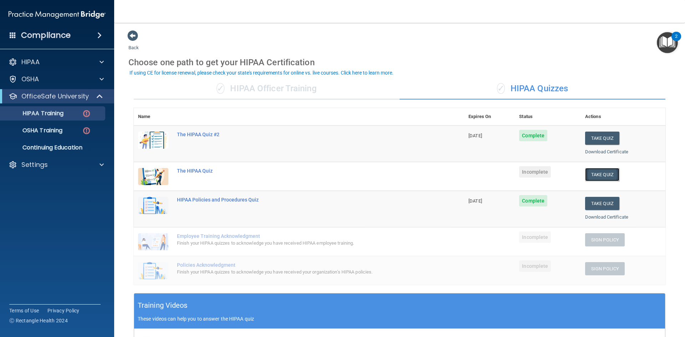
click at [608, 173] on button "Take Quiz" at bounding box center [602, 174] width 34 height 13
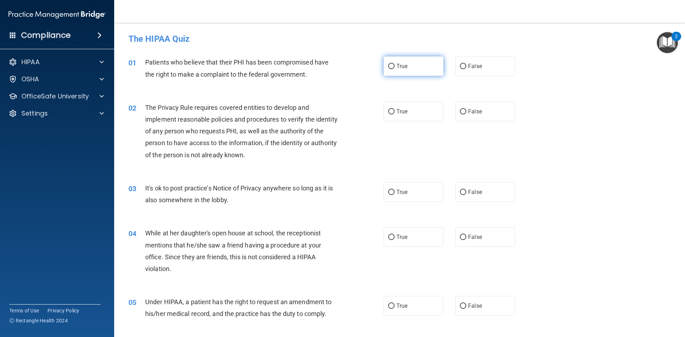
click at [405, 70] on label "True" at bounding box center [414, 66] width 60 height 20
click at [395, 69] on input "True" at bounding box center [391, 66] width 6 height 5
radio input "true"
click at [390, 113] on input "True" at bounding box center [391, 111] width 6 height 5
radio input "true"
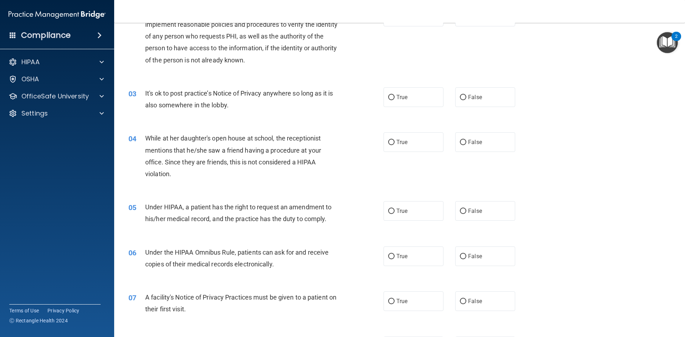
scroll to position [107, 0]
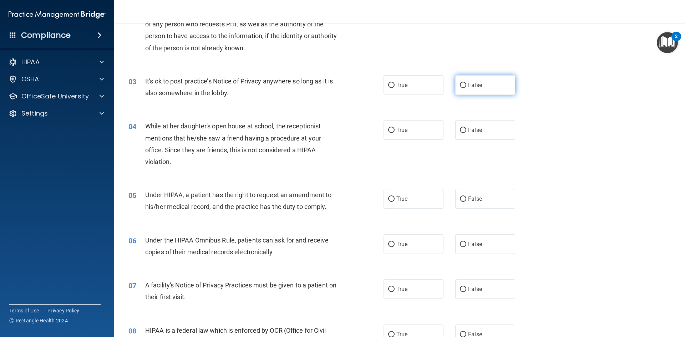
click at [470, 87] on span "False" at bounding box center [475, 85] width 14 height 7
click at [466, 87] on input "False" at bounding box center [463, 85] width 6 height 5
radio input "true"
click at [473, 134] on label "False" at bounding box center [485, 130] width 60 height 20
click at [466, 133] on input "False" at bounding box center [463, 130] width 6 height 5
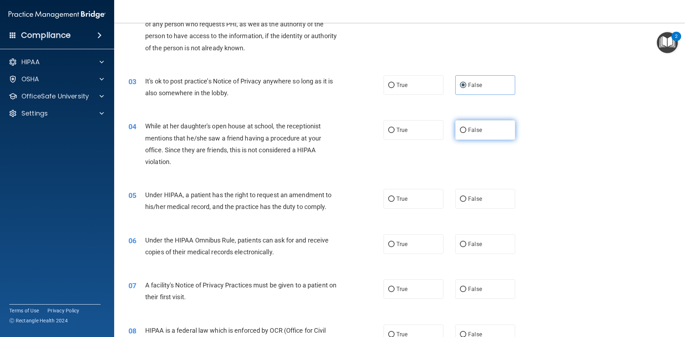
radio input "true"
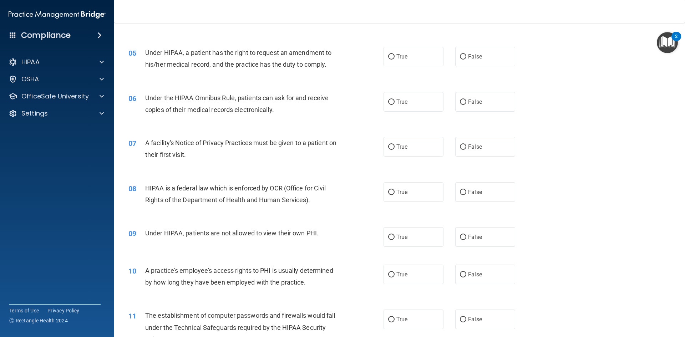
scroll to position [250, 0]
click at [403, 57] on span "True" at bounding box center [401, 56] width 11 height 7
click at [395, 57] on input "True" at bounding box center [391, 56] width 6 height 5
radio input "true"
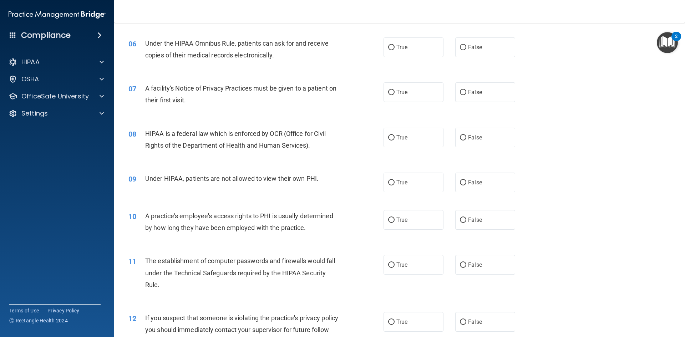
scroll to position [321, 0]
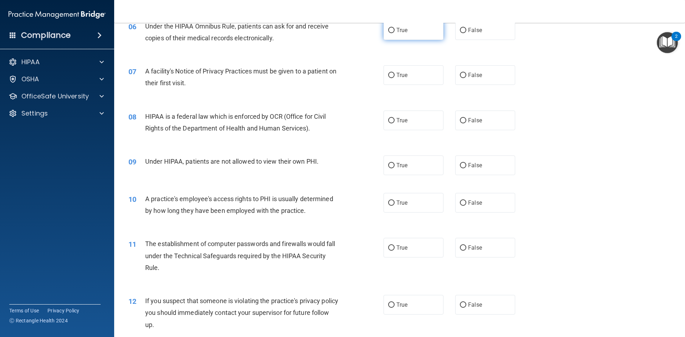
click at [401, 29] on span "True" at bounding box center [401, 30] width 11 height 7
click at [395, 29] on input "True" at bounding box center [391, 30] width 6 height 5
radio input "true"
click at [420, 78] on label "True" at bounding box center [414, 75] width 60 height 20
click at [395, 78] on input "True" at bounding box center [391, 75] width 6 height 5
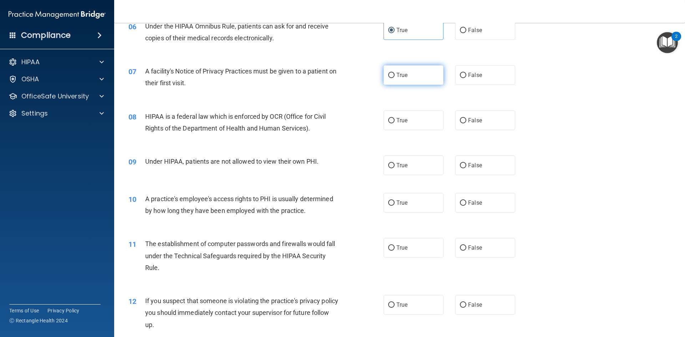
radio input "true"
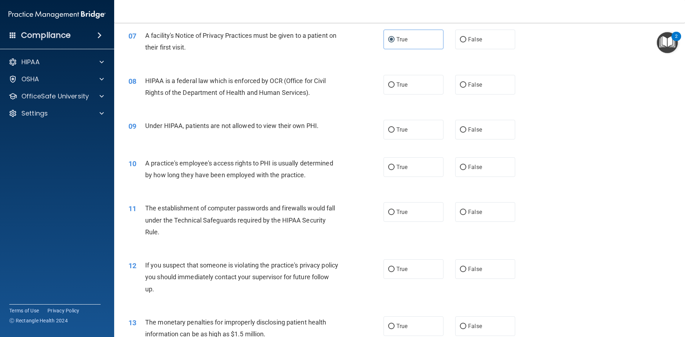
scroll to position [392, 0]
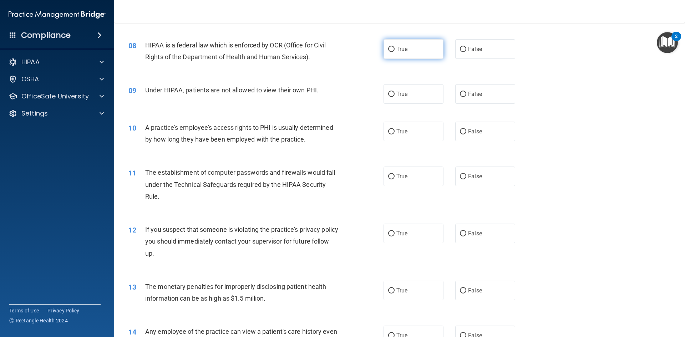
click at [388, 51] on input "True" at bounding box center [391, 49] width 6 height 5
radio input "true"
click at [398, 90] on label "True" at bounding box center [414, 94] width 60 height 20
click at [395, 92] on input "True" at bounding box center [391, 94] width 6 height 5
radio input "true"
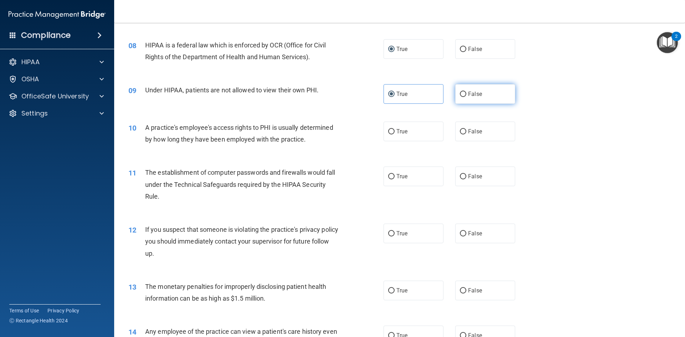
click at [456, 93] on label "False" at bounding box center [485, 94] width 60 height 20
click at [460, 93] on input "False" at bounding box center [463, 94] width 6 height 5
radio input "true"
radio input "false"
click at [466, 127] on label "False" at bounding box center [485, 132] width 60 height 20
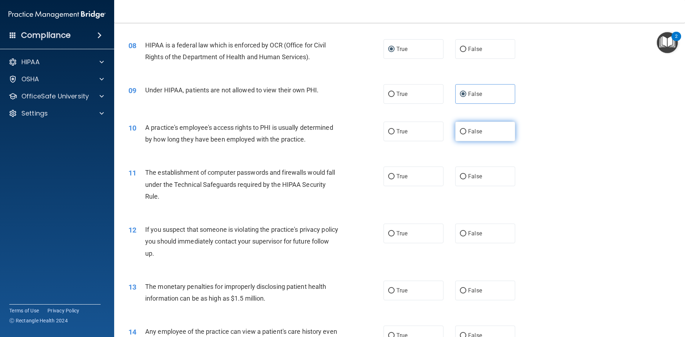
click at [466, 129] on input "False" at bounding box center [463, 131] width 6 height 5
radio input "true"
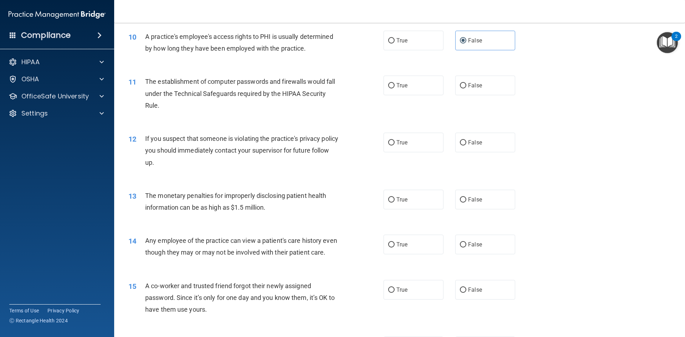
scroll to position [500, 0]
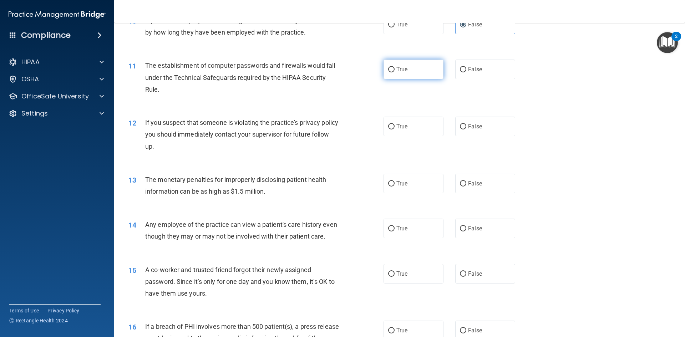
click at [391, 67] on input "True" at bounding box center [391, 69] width 6 height 5
radio input "true"
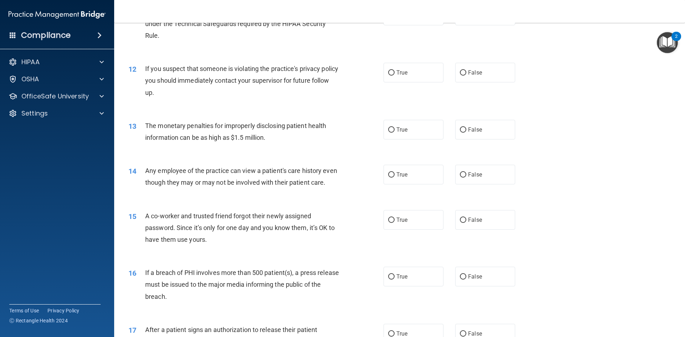
scroll to position [571, 0]
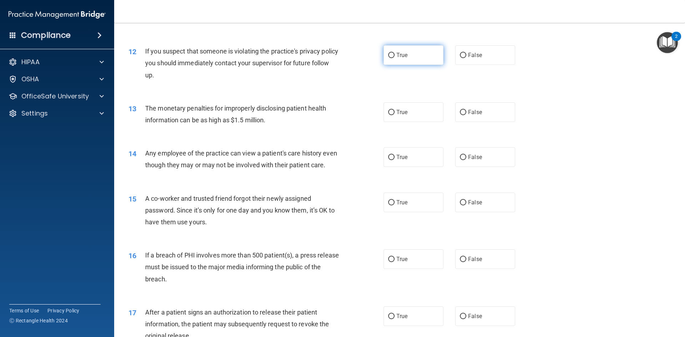
click at [411, 56] on label "True" at bounding box center [414, 55] width 60 height 20
click at [395, 56] on input "True" at bounding box center [391, 55] width 6 height 5
radio input "true"
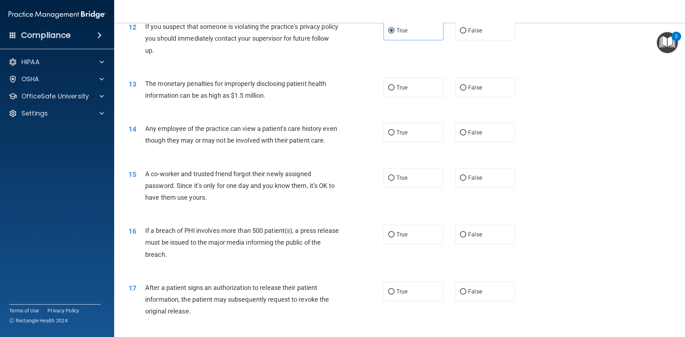
scroll to position [642, 0]
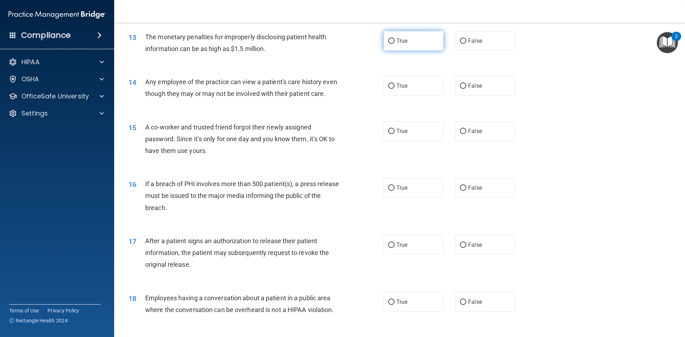
click at [394, 39] on label "True" at bounding box center [414, 41] width 60 height 20
click at [394, 39] on input "True" at bounding box center [391, 41] width 6 height 5
radio input "true"
click at [493, 89] on label "False" at bounding box center [485, 86] width 60 height 20
click at [466, 89] on input "False" at bounding box center [463, 85] width 6 height 5
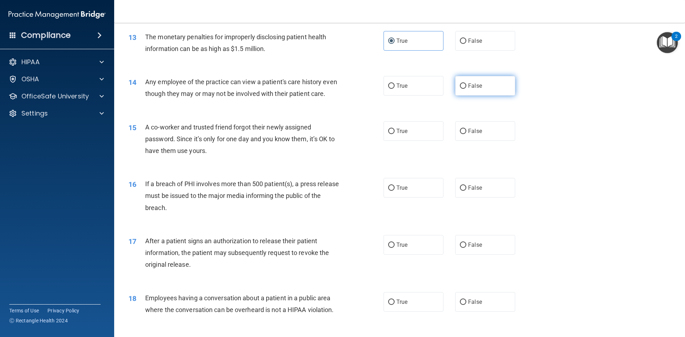
radio input "true"
click at [468, 135] on span "False" at bounding box center [475, 131] width 14 height 7
click at [466, 134] on input "False" at bounding box center [463, 131] width 6 height 5
radio input "true"
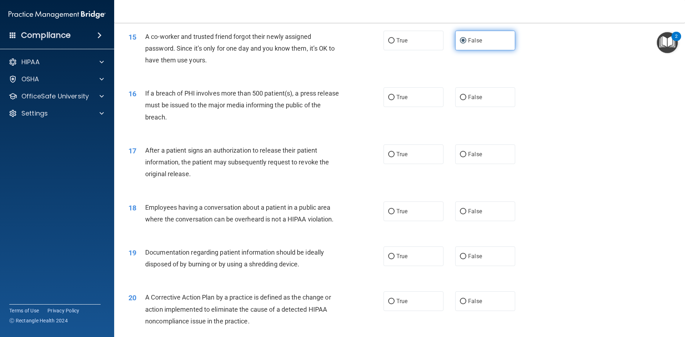
scroll to position [749, 0]
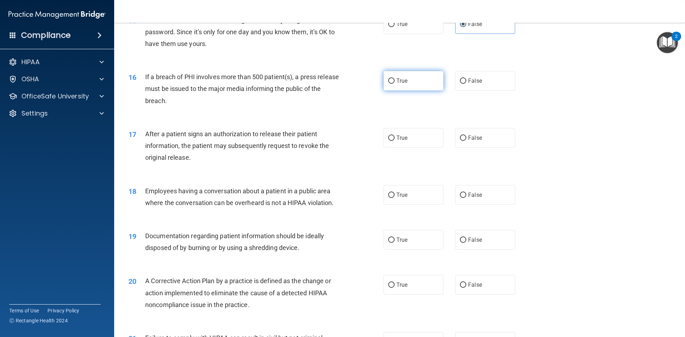
click at [401, 84] on span "True" at bounding box center [401, 80] width 11 height 7
click at [395, 84] on input "True" at bounding box center [391, 80] width 6 height 5
radio input "true"
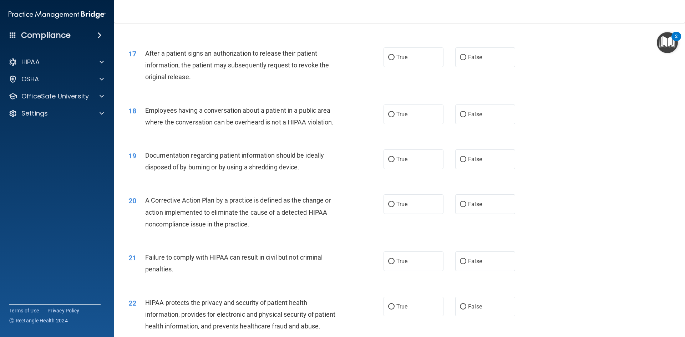
scroll to position [856, 0]
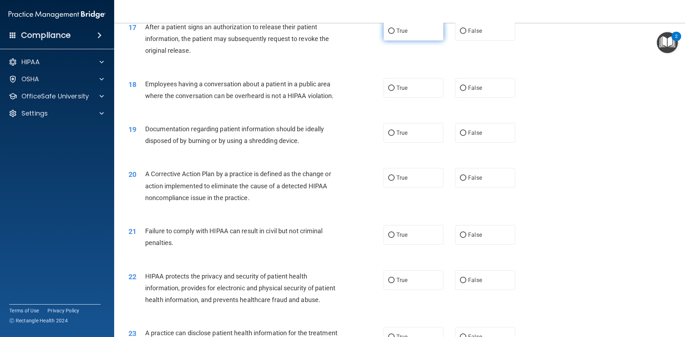
click at [396, 34] on span "True" at bounding box center [401, 30] width 11 height 7
click at [394, 34] on input "True" at bounding box center [391, 31] width 6 height 5
radio input "true"
click at [472, 91] on span "False" at bounding box center [475, 88] width 14 height 7
click at [466, 91] on input "False" at bounding box center [463, 88] width 6 height 5
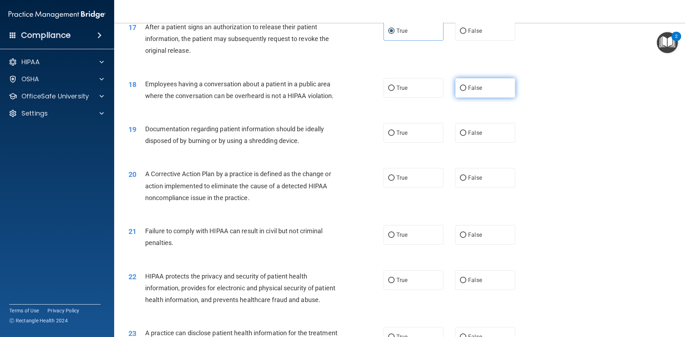
radio input "true"
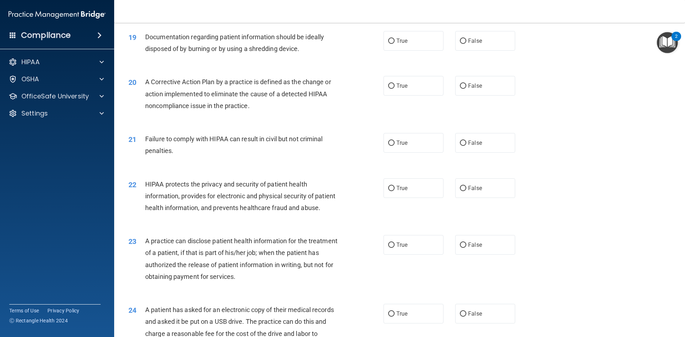
scroll to position [963, 0]
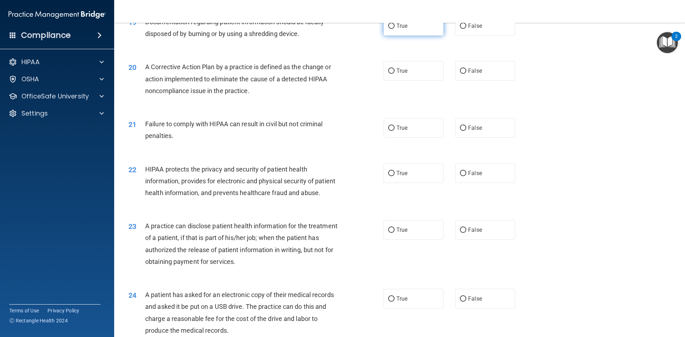
click at [395, 36] on label "True" at bounding box center [414, 26] width 60 height 20
click at [395, 29] on input "True" at bounding box center [391, 26] width 6 height 5
radio input "true"
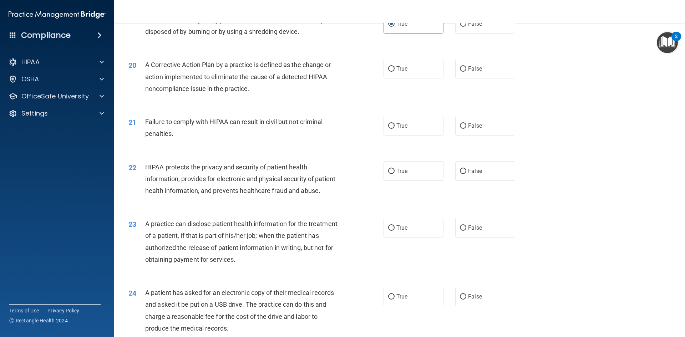
scroll to position [999, 0]
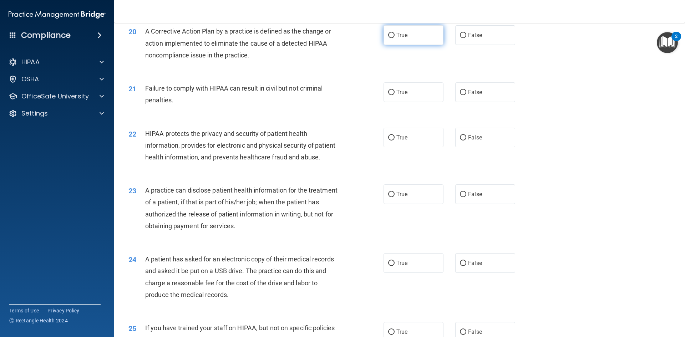
click at [405, 45] on label "True" at bounding box center [414, 35] width 60 height 20
click at [395, 38] on input "True" at bounding box center [391, 35] width 6 height 5
radio input "true"
click at [473, 96] on span "False" at bounding box center [475, 92] width 14 height 7
click at [466, 95] on input "False" at bounding box center [463, 92] width 6 height 5
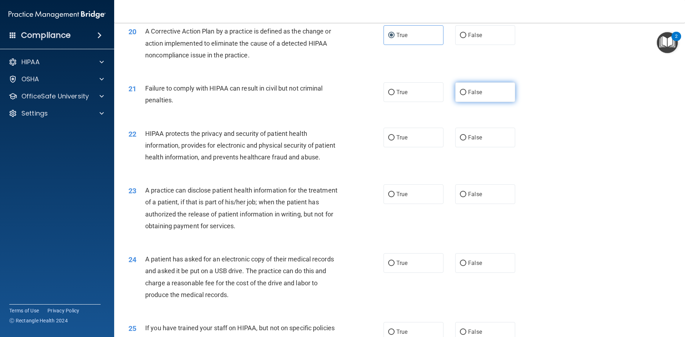
radio input "true"
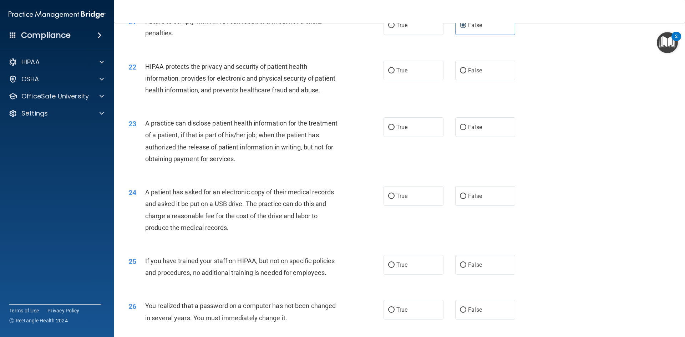
scroll to position [1102, 0]
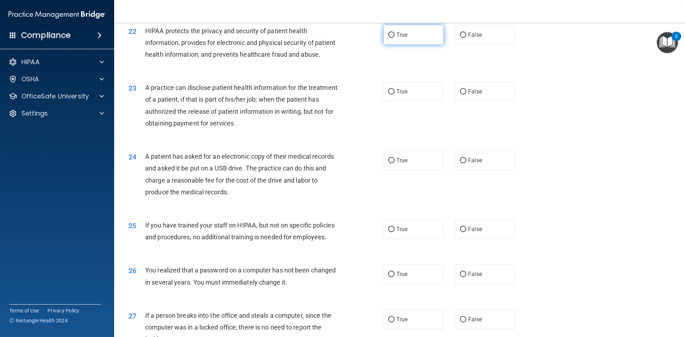
click at [385, 45] on label "True" at bounding box center [414, 35] width 60 height 20
click at [388, 38] on input "True" at bounding box center [391, 34] width 6 height 5
radio input "true"
click at [483, 101] on label "False" at bounding box center [485, 92] width 60 height 20
click at [466, 95] on input "False" at bounding box center [463, 91] width 6 height 5
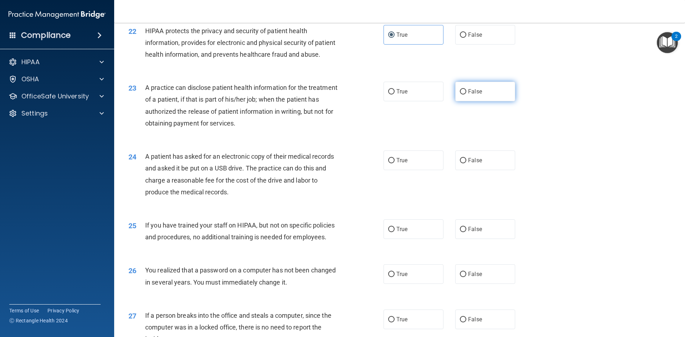
radio input "true"
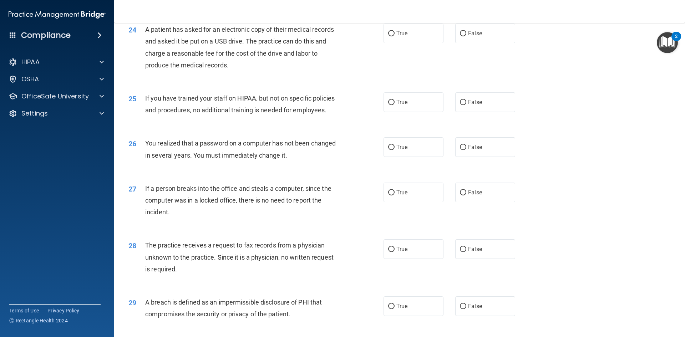
scroll to position [1245, 0]
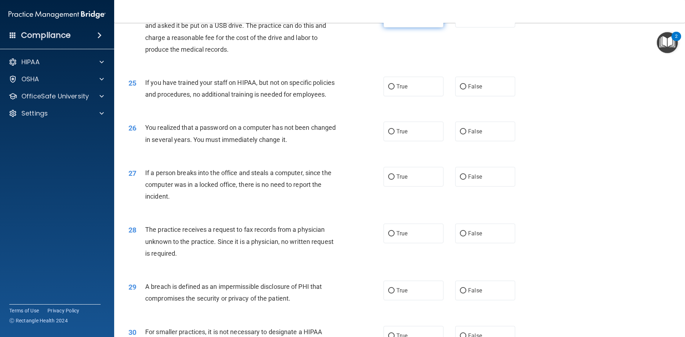
click at [403, 27] on label "True" at bounding box center [414, 18] width 60 height 20
click at [395, 21] on input "True" at bounding box center [391, 17] width 6 height 5
radio input "true"
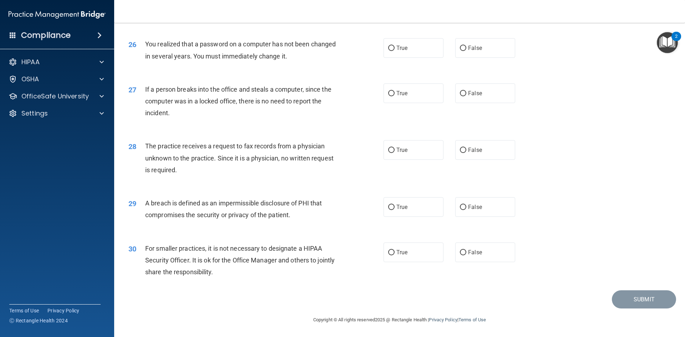
scroll to position [1316, 0]
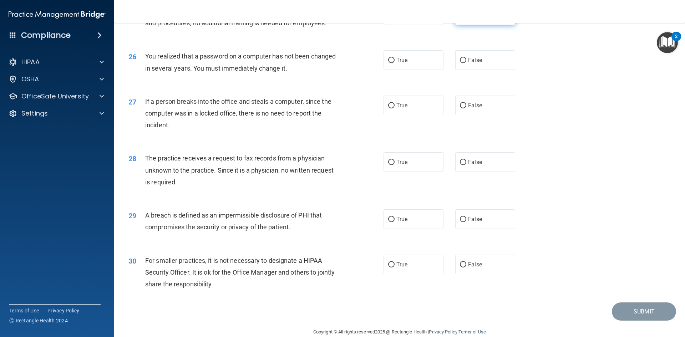
click at [459, 25] on label "False" at bounding box center [485, 15] width 60 height 20
click at [460, 18] on input "False" at bounding box center [463, 15] width 6 height 5
radio input "true"
click at [415, 70] on label "True" at bounding box center [414, 60] width 60 height 20
click at [395, 63] on input "True" at bounding box center [391, 60] width 6 height 5
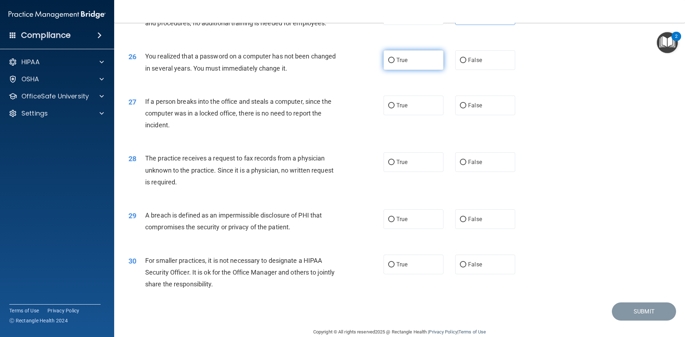
radio input "true"
click at [478, 115] on label "False" at bounding box center [485, 106] width 60 height 20
click at [466, 108] on input "False" at bounding box center [463, 105] width 6 height 5
radio input "true"
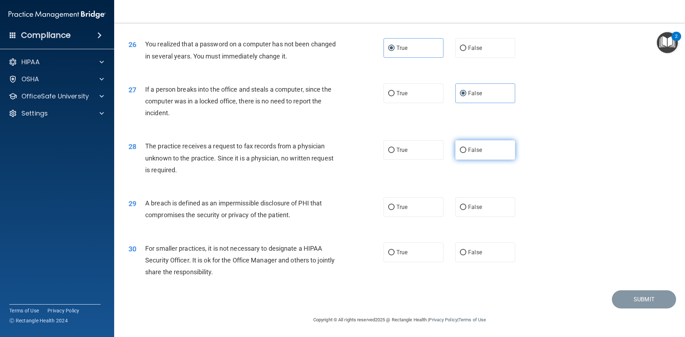
click at [471, 150] on span "False" at bounding box center [475, 150] width 14 height 7
click at [466, 150] on input "False" at bounding box center [463, 150] width 6 height 5
radio input "true"
click at [400, 208] on span "True" at bounding box center [401, 207] width 11 height 7
click at [395, 208] on input "True" at bounding box center [391, 207] width 6 height 5
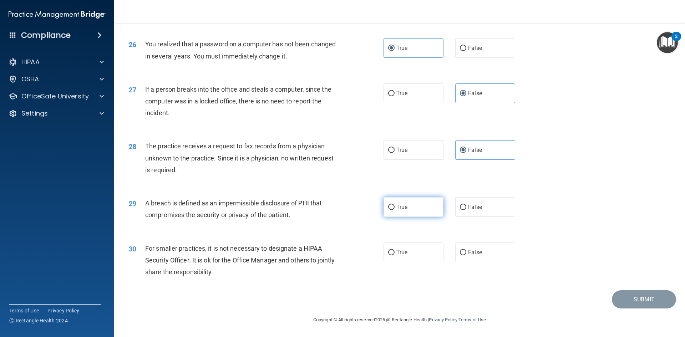
radio input "true"
click at [469, 252] on span "False" at bounding box center [475, 252] width 14 height 7
click at [466, 252] on input "False" at bounding box center [463, 252] width 6 height 5
radio input "true"
click at [662, 300] on button "Submit" at bounding box center [644, 299] width 64 height 18
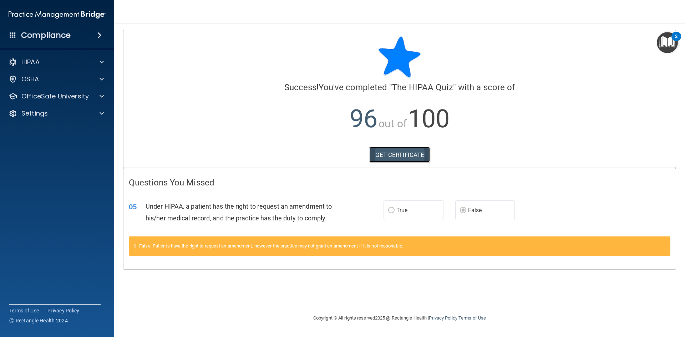
click at [414, 155] on link "GET CERTIFICATE" at bounding box center [399, 155] width 61 height 16
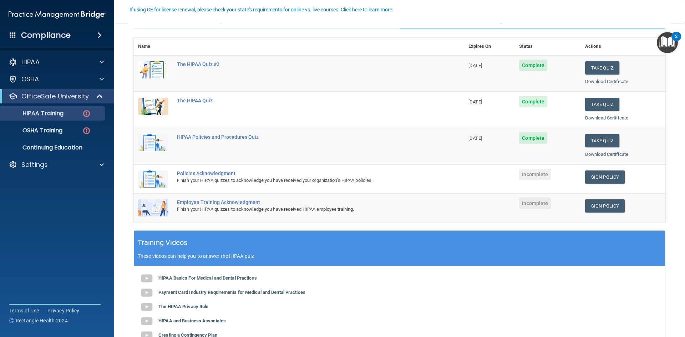
scroll to position [71, 0]
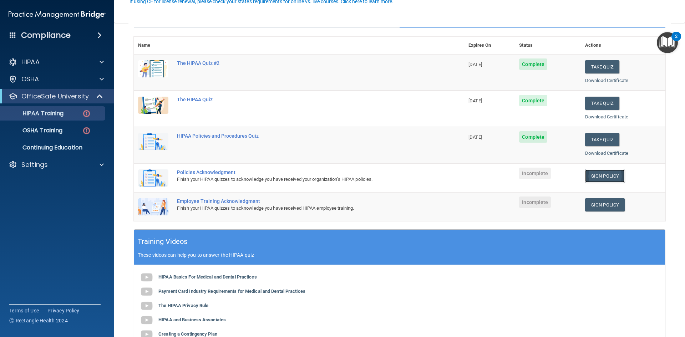
click at [603, 174] on link "Sign Policy" at bounding box center [605, 175] width 40 height 13
click at [602, 209] on link "Sign Policy" at bounding box center [605, 204] width 40 height 13
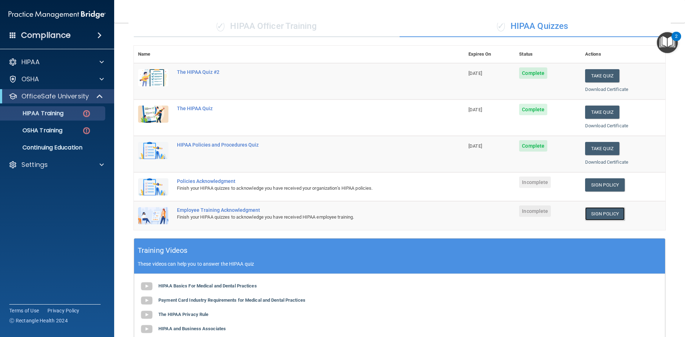
scroll to position [36, 0]
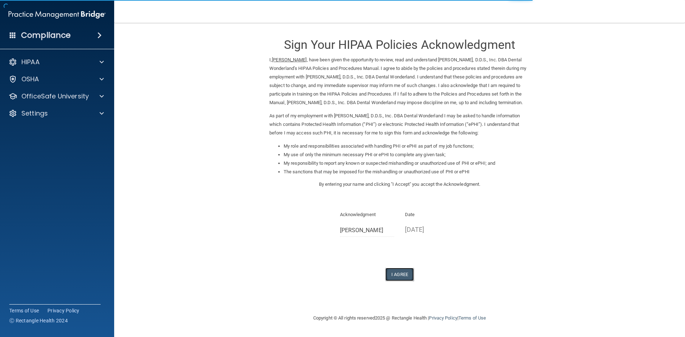
click at [407, 281] on button "I Agree" at bounding box center [399, 274] width 29 height 13
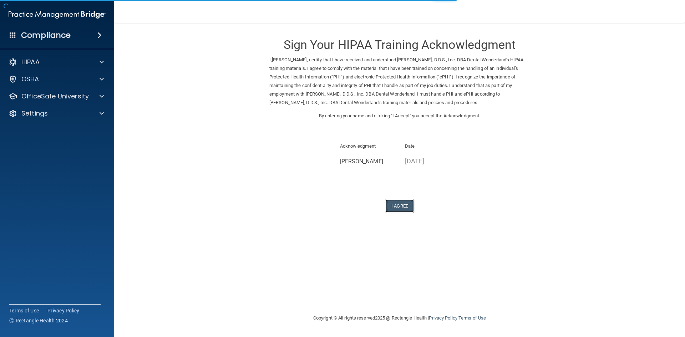
click at [402, 202] on button "I Agree" at bounding box center [399, 205] width 29 height 13
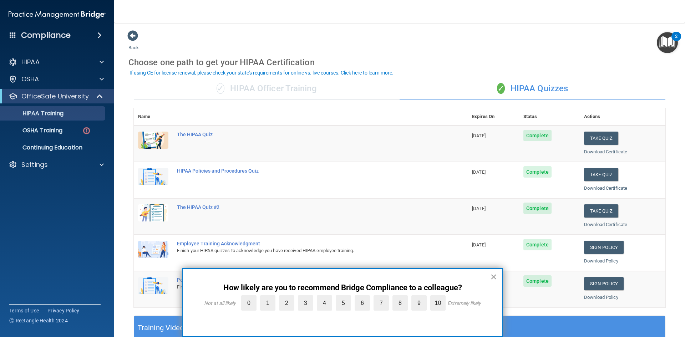
click at [490, 274] on button "×" at bounding box center [493, 276] width 7 height 11
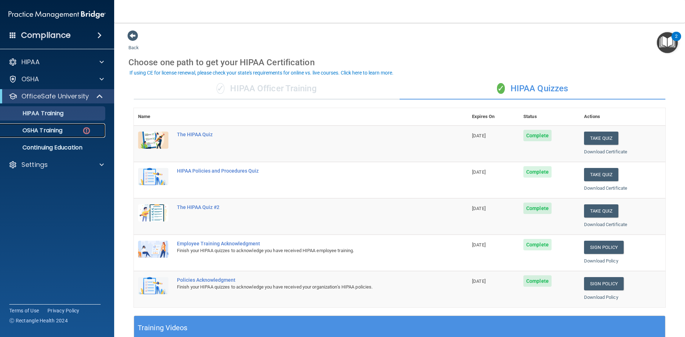
click at [65, 132] on div "OSHA Training" at bounding box center [53, 130] width 97 height 7
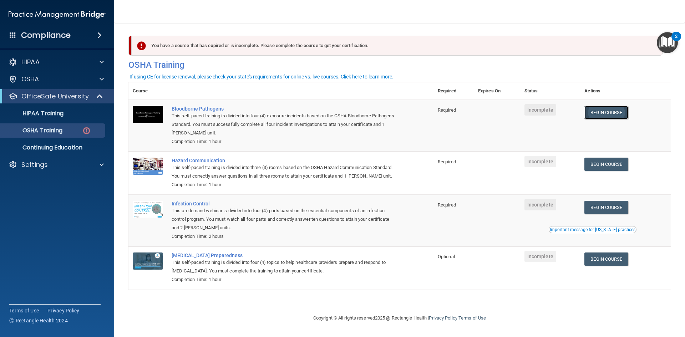
click at [625, 113] on link "Begin Course" at bounding box center [606, 112] width 44 height 13
click at [615, 110] on link "Begin Course" at bounding box center [606, 112] width 44 height 13
click at [611, 163] on link "Begin Course" at bounding box center [606, 164] width 44 height 13
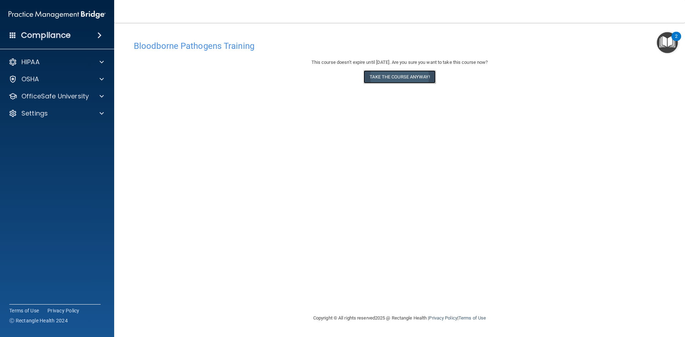
click at [431, 78] on button "Take the course anyway!" at bounding box center [400, 76] width 72 height 13
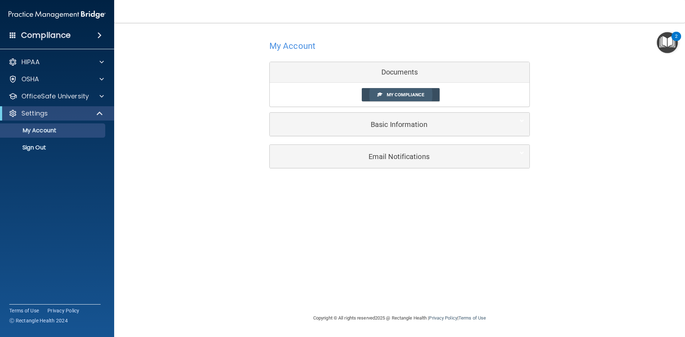
click at [423, 95] on span "My Compliance" at bounding box center [405, 94] width 37 height 5
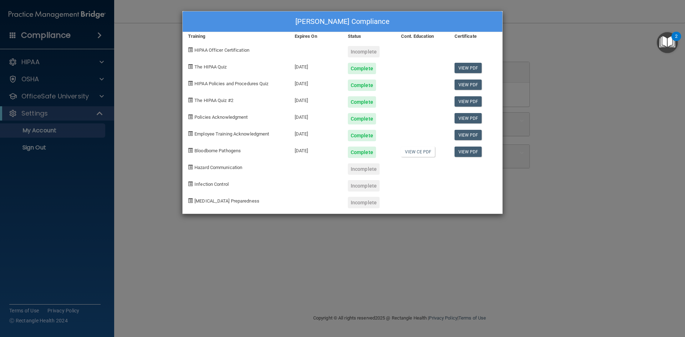
click at [358, 237] on div "[PERSON_NAME] Compliance Training Expires On Status Cont. Education Certificate…" at bounding box center [342, 168] width 685 height 337
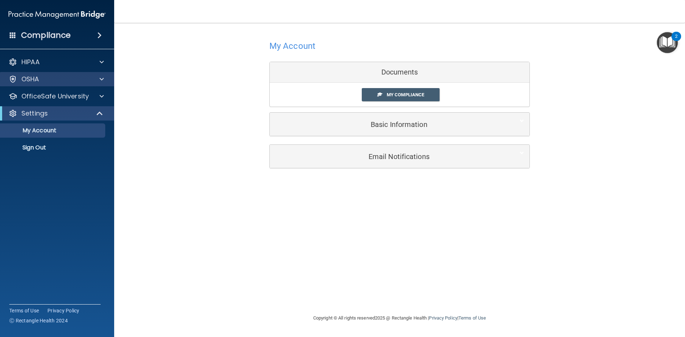
click at [71, 84] on div "OSHA" at bounding box center [57, 79] width 115 height 14
click at [99, 76] on div at bounding box center [101, 79] width 18 height 9
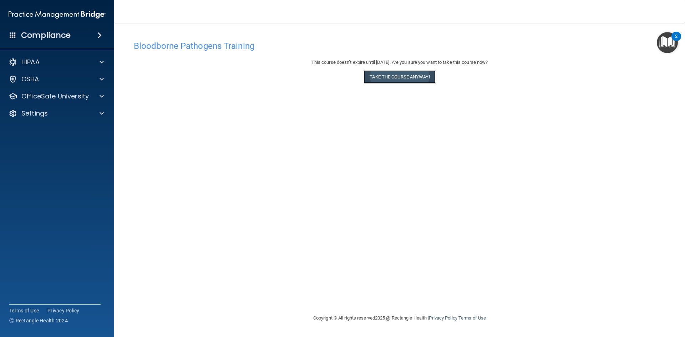
click at [392, 75] on button "Take the course anyway!" at bounding box center [400, 76] width 72 height 13
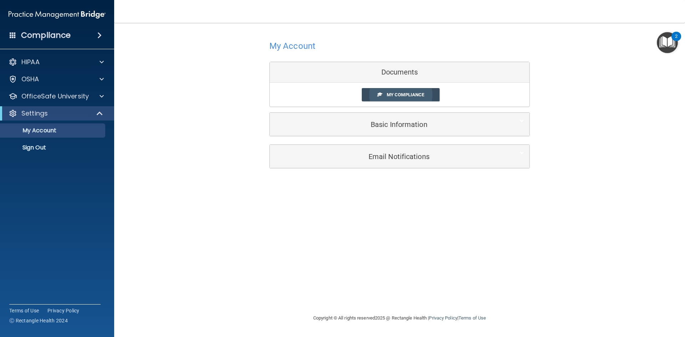
click at [429, 98] on link "My Compliance" at bounding box center [401, 94] width 78 height 13
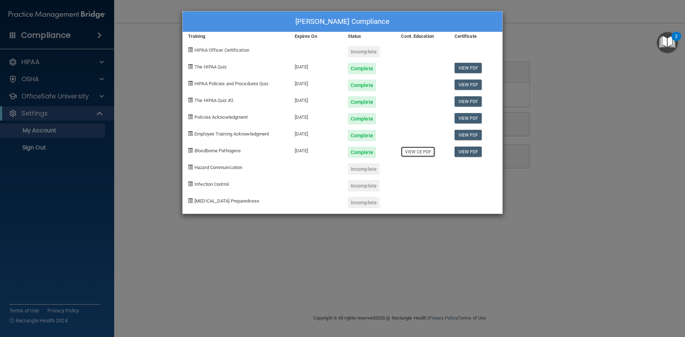
click at [419, 150] on link "View CE PDF" at bounding box center [418, 152] width 34 height 10
click at [142, 125] on div "Lesley Gomez's Compliance Training Expires On Status Cont. Education Certificat…" at bounding box center [342, 168] width 685 height 337
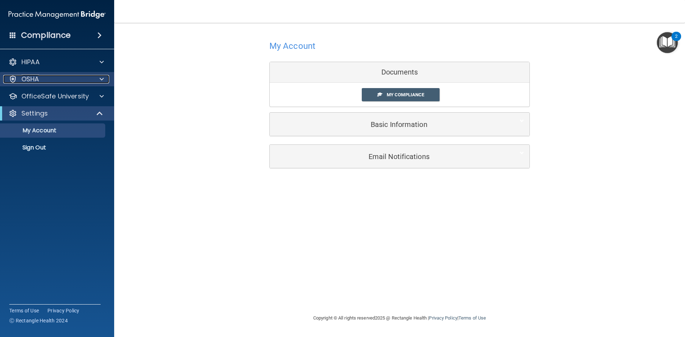
click at [72, 82] on div "OSHA" at bounding box center [47, 79] width 88 height 9
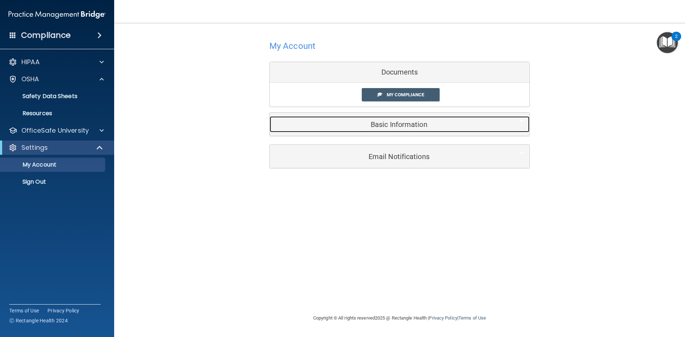
click at [395, 123] on h5 "Basic Information" at bounding box center [388, 125] width 227 height 8
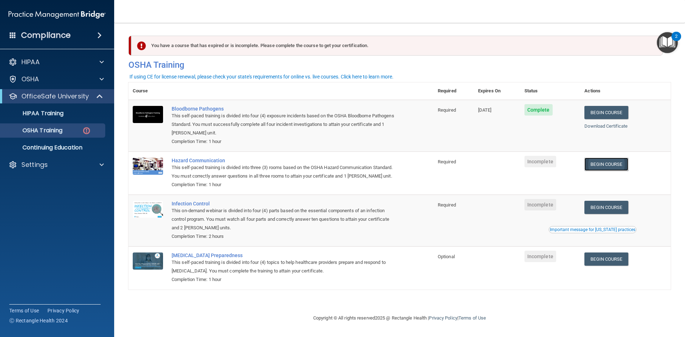
click at [615, 163] on link "Begin Course" at bounding box center [606, 164] width 44 height 13
click at [612, 209] on link "Begin Course" at bounding box center [606, 207] width 44 height 13
click at [603, 256] on link "Begin Course" at bounding box center [606, 259] width 44 height 13
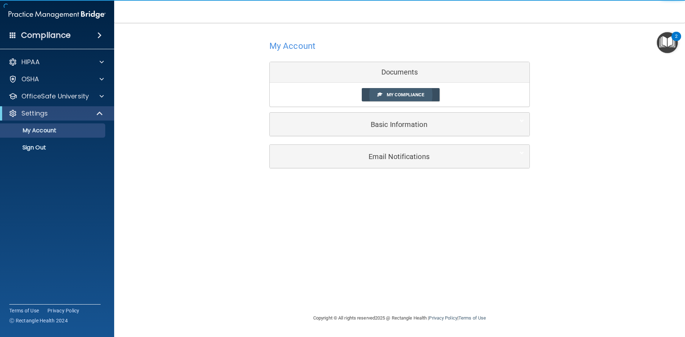
click at [396, 99] on link "My Compliance" at bounding box center [401, 94] width 78 height 13
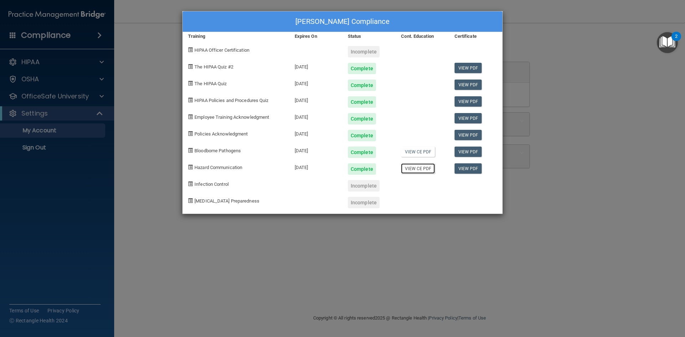
click at [424, 169] on link "View CE PDF" at bounding box center [418, 168] width 34 height 10
click at [370, 189] on div "Incomplete" at bounding box center [364, 185] width 32 height 11
click at [419, 228] on div "Lesley Gomez's Compliance Training Expires On Status Cont. Education Certificat…" at bounding box center [342, 168] width 685 height 337
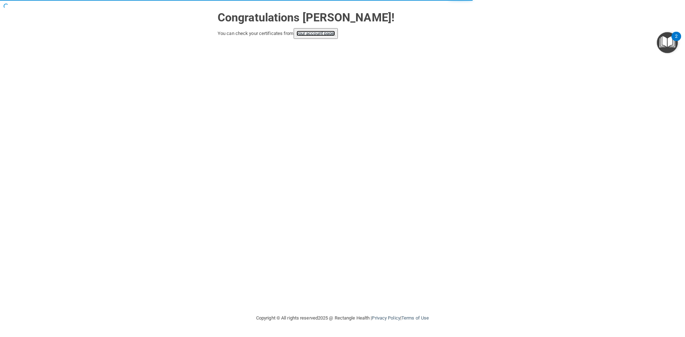
click at [316, 31] on link "your account page!" at bounding box center [316, 33] width 39 height 5
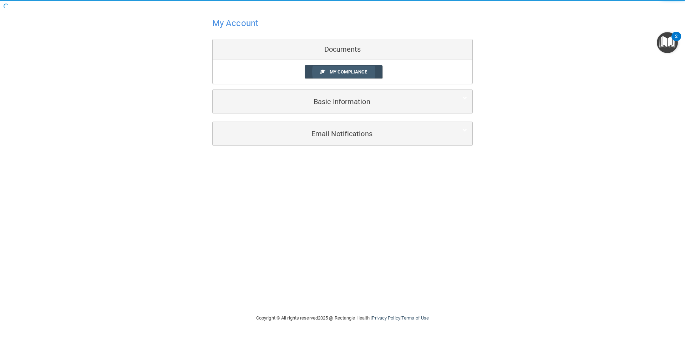
click at [353, 74] on span "My Compliance" at bounding box center [348, 71] width 37 height 5
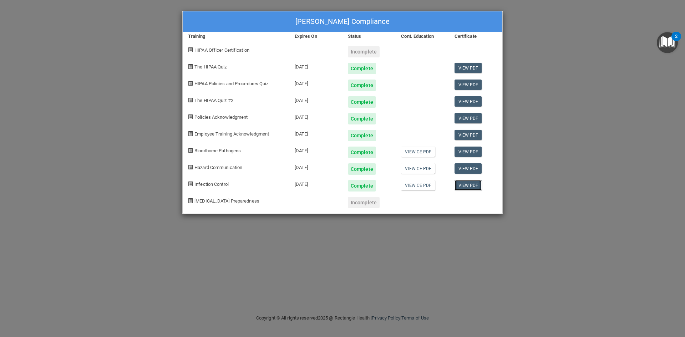
click at [466, 187] on link "View PDF" at bounding box center [468, 185] width 27 height 10
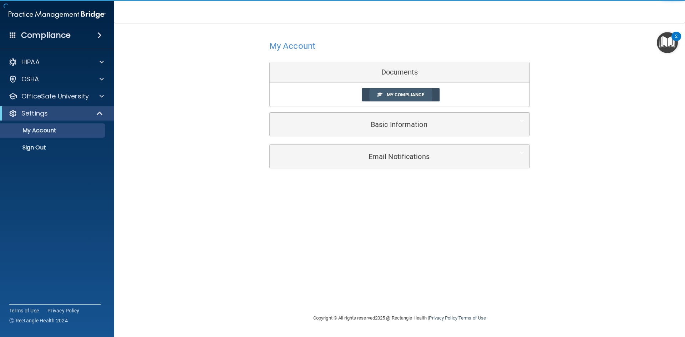
click at [411, 95] on span "My Compliance" at bounding box center [405, 94] width 37 height 5
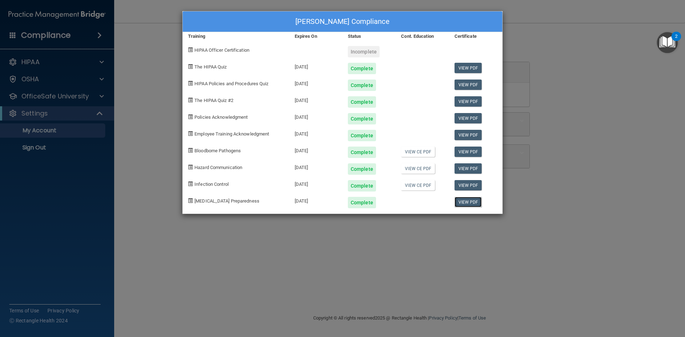
click at [468, 202] on link "View PDF" at bounding box center [468, 202] width 27 height 10
click at [151, 106] on div "[PERSON_NAME] Compliance Training Expires On Status Cont. Education Certificate…" at bounding box center [342, 168] width 685 height 337
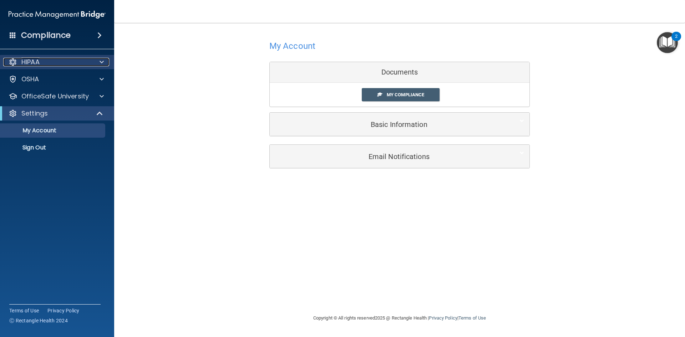
click at [96, 61] on div at bounding box center [101, 62] width 18 height 9
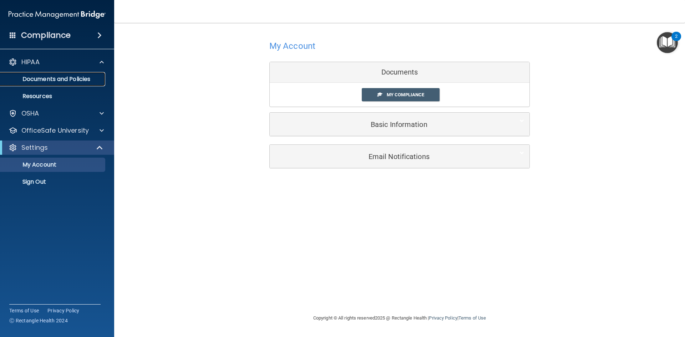
click at [88, 76] on p "Documents and Policies" at bounding box center [53, 79] width 97 height 7
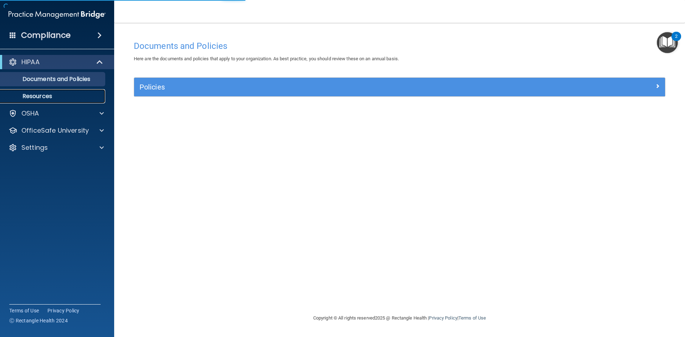
click at [65, 92] on link "Resources" at bounding box center [49, 96] width 112 height 14
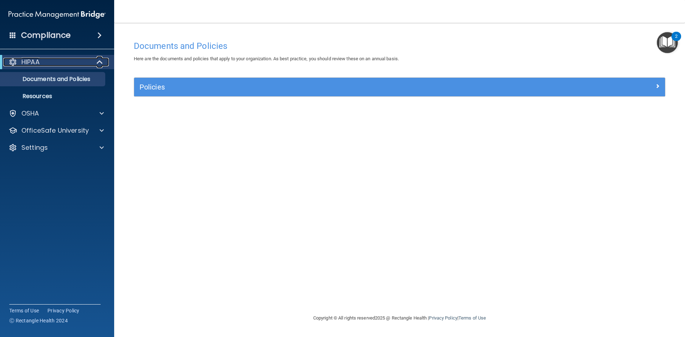
click at [101, 62] on span at bounding box center [100, 62] width 6 height 9
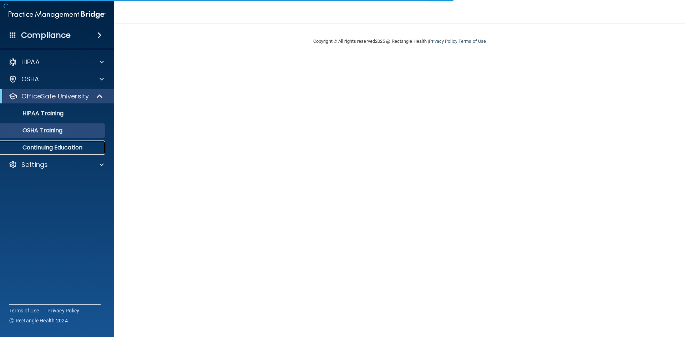
click at [81, 149] on p "Continuing Education" at bounding box center [53, 147] width 97 height 7
